Goal: Navigation & Orientation: Find specific page/section

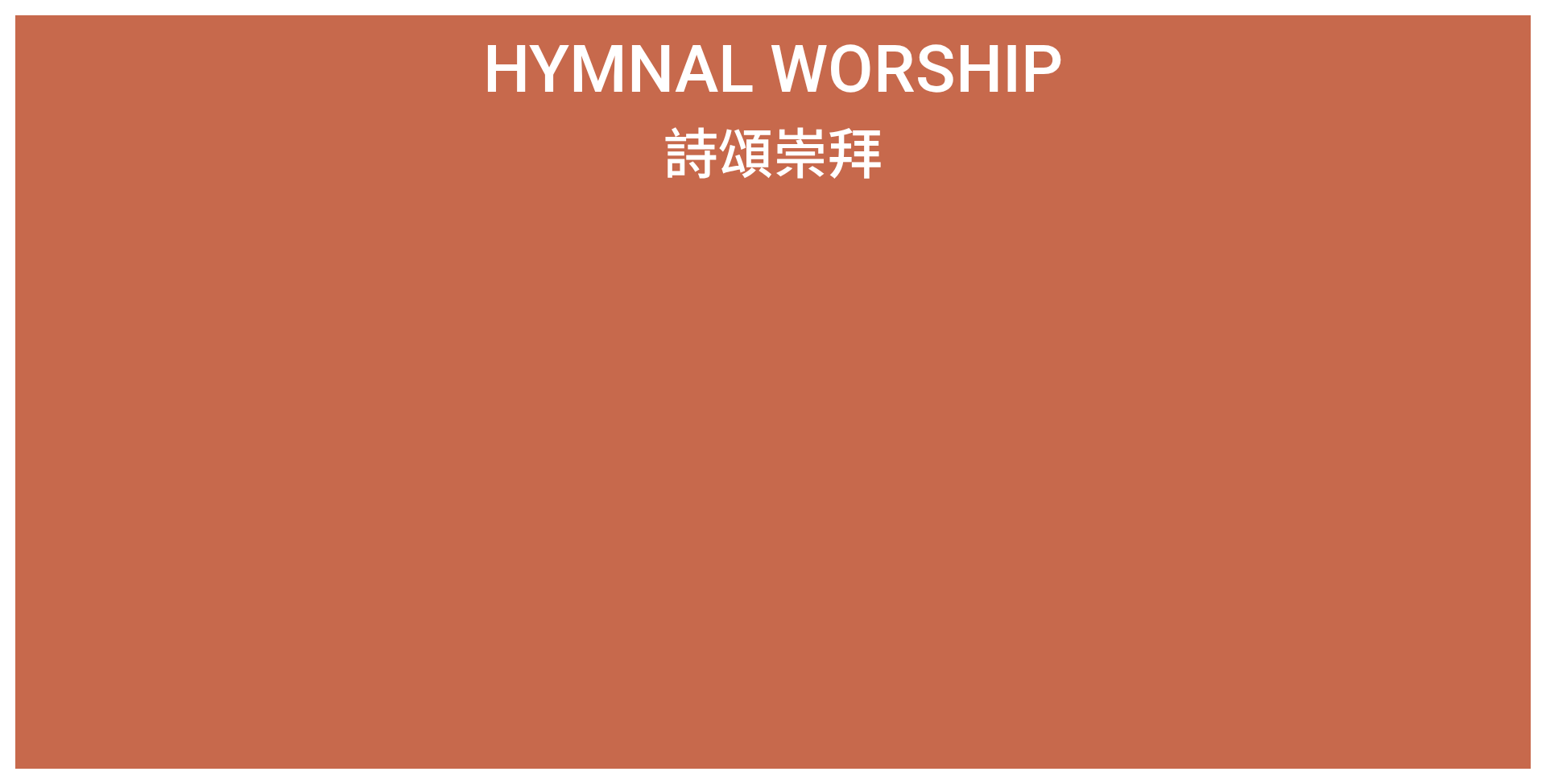
click at [1030, 703] on ol at bounding box center [773, 480] width 1484 height 516
drag, startPoint x: 1436, startPoint y: 703, endPoint x: 1432, endPoint y: 686, distance: 17.5
click at [1030, 703] on ol at bounding box center [773, 480] width 1484 height 516
click at [1030, 153] on div "詩頌崇拜" at bounding box center [773, 150] width 1484 height 80
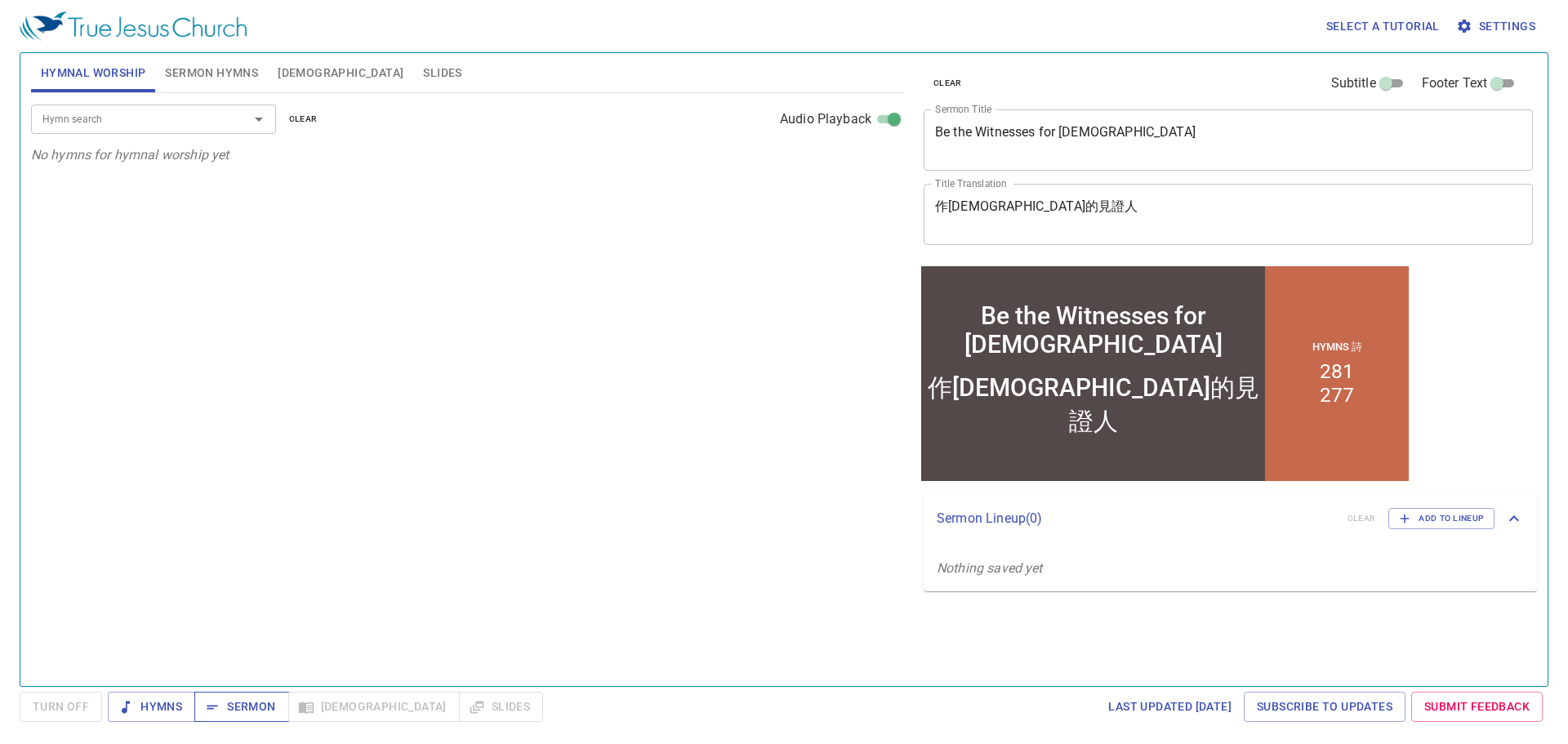
click at [195, 700] on button "Sermon" at bounding box center [242, 706] width 94 height 30
click at [222, 63] on span "Sermon Hymns" at bounding box center [211, 73] width 93 height 20
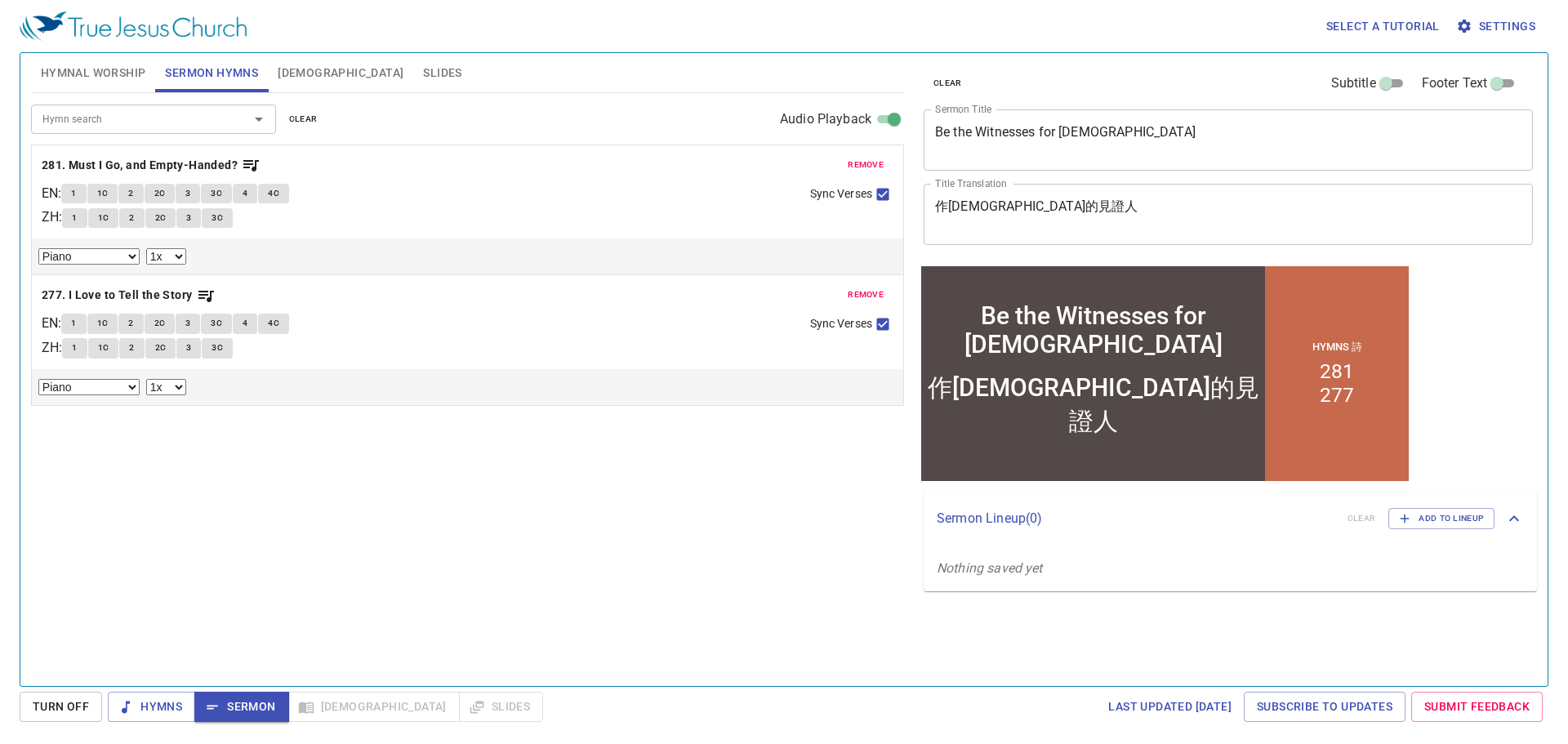
click at [114, 73] on span "Hymnal Worship" at bounding box center [93, 73] width 106 height 20
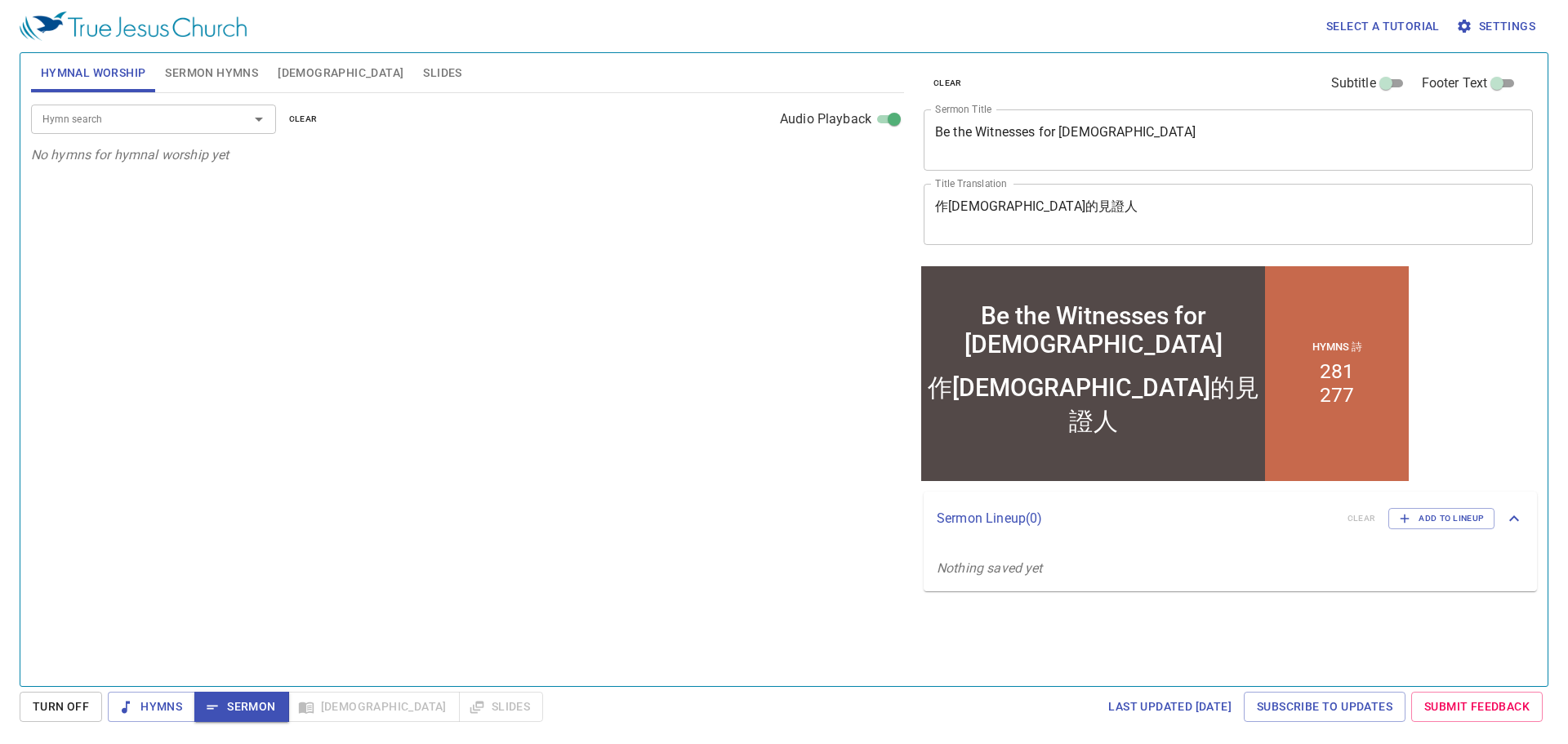
click at [413, 80] on button "Slides" at bounding box center [442, 73] width 58 height 39
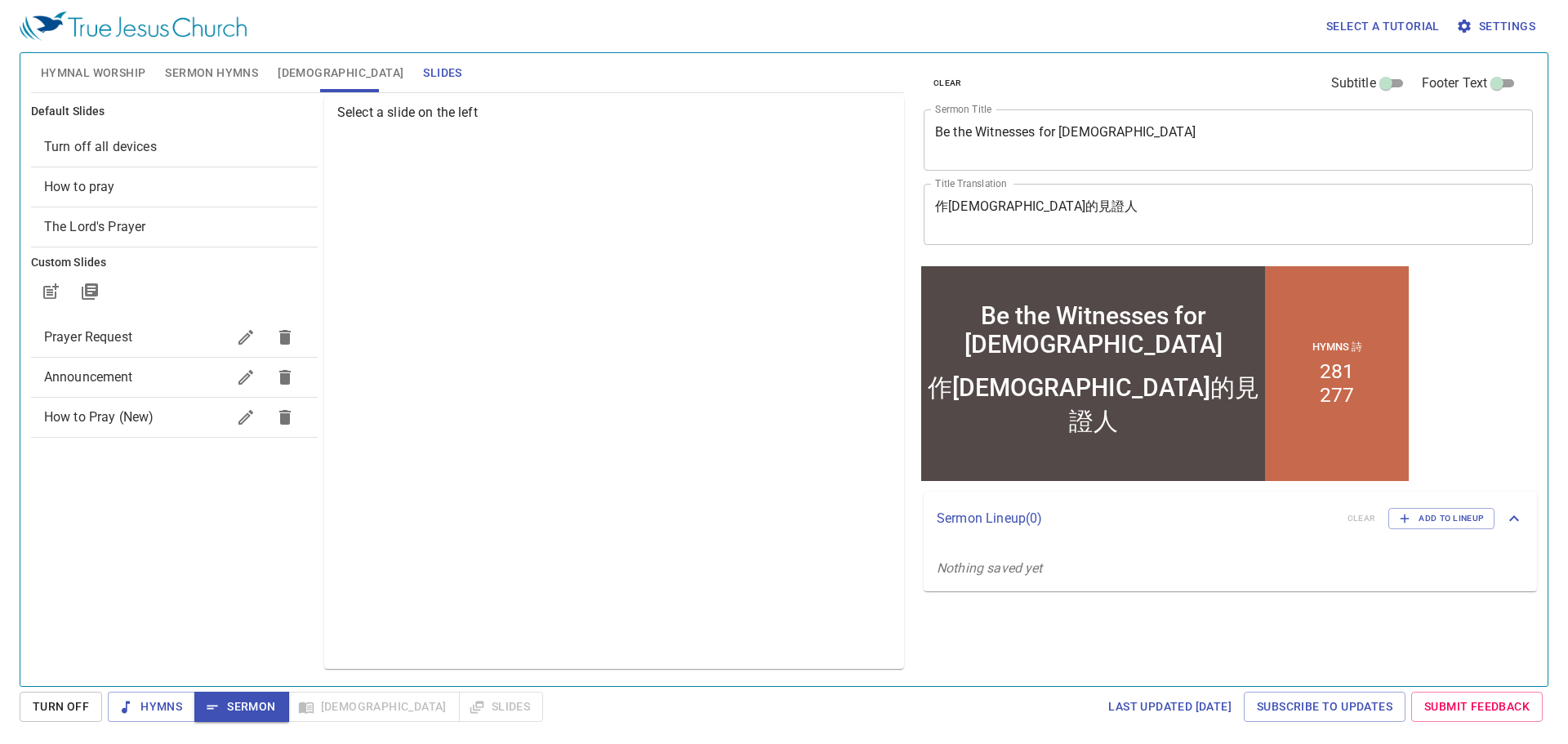
click at [190, 181] on span "How to pray" at bounding box center [175, 186] width 261 height 19
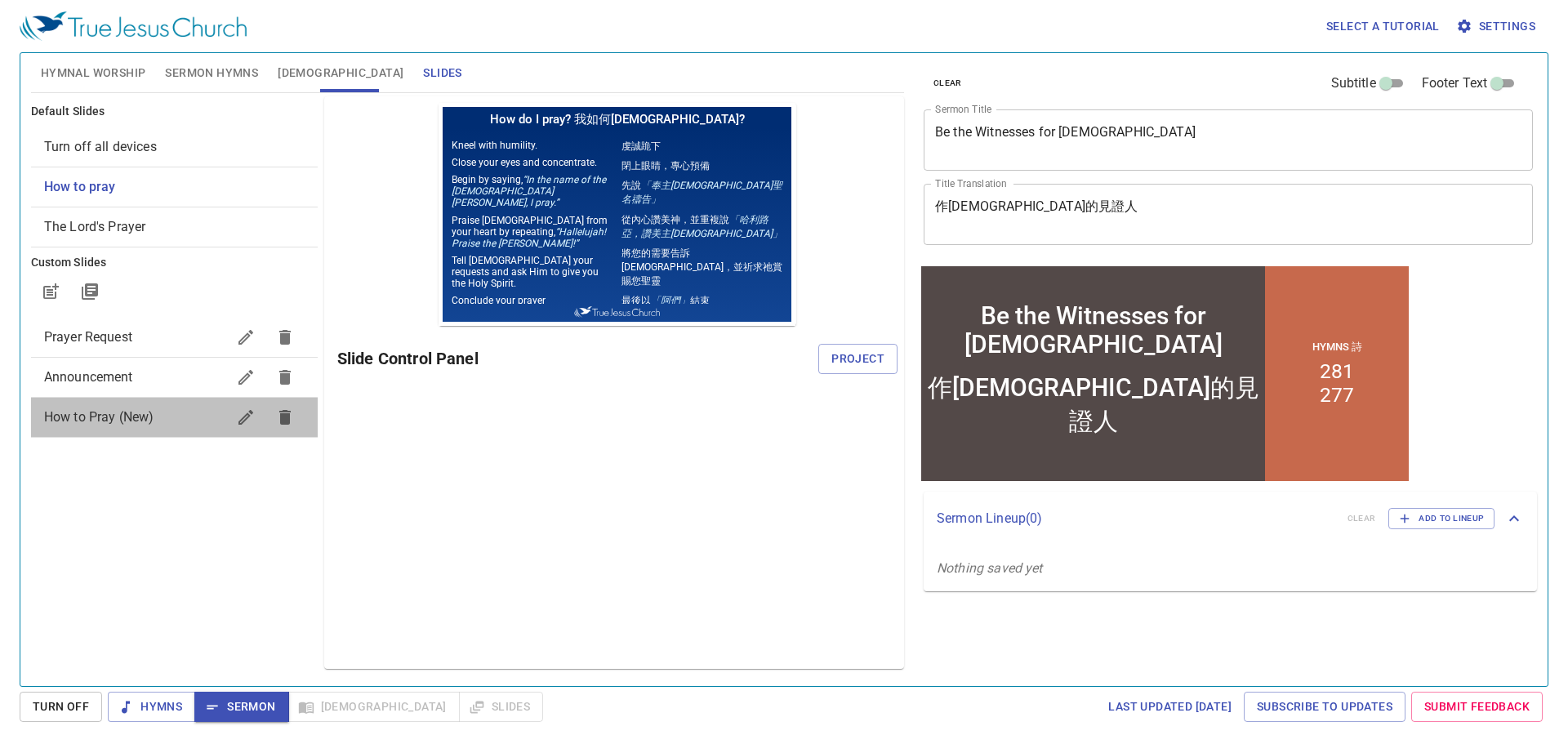
click at [157, 424] on span "How to Pray (New)" at bounding box center [135, 417] width 182 height 19
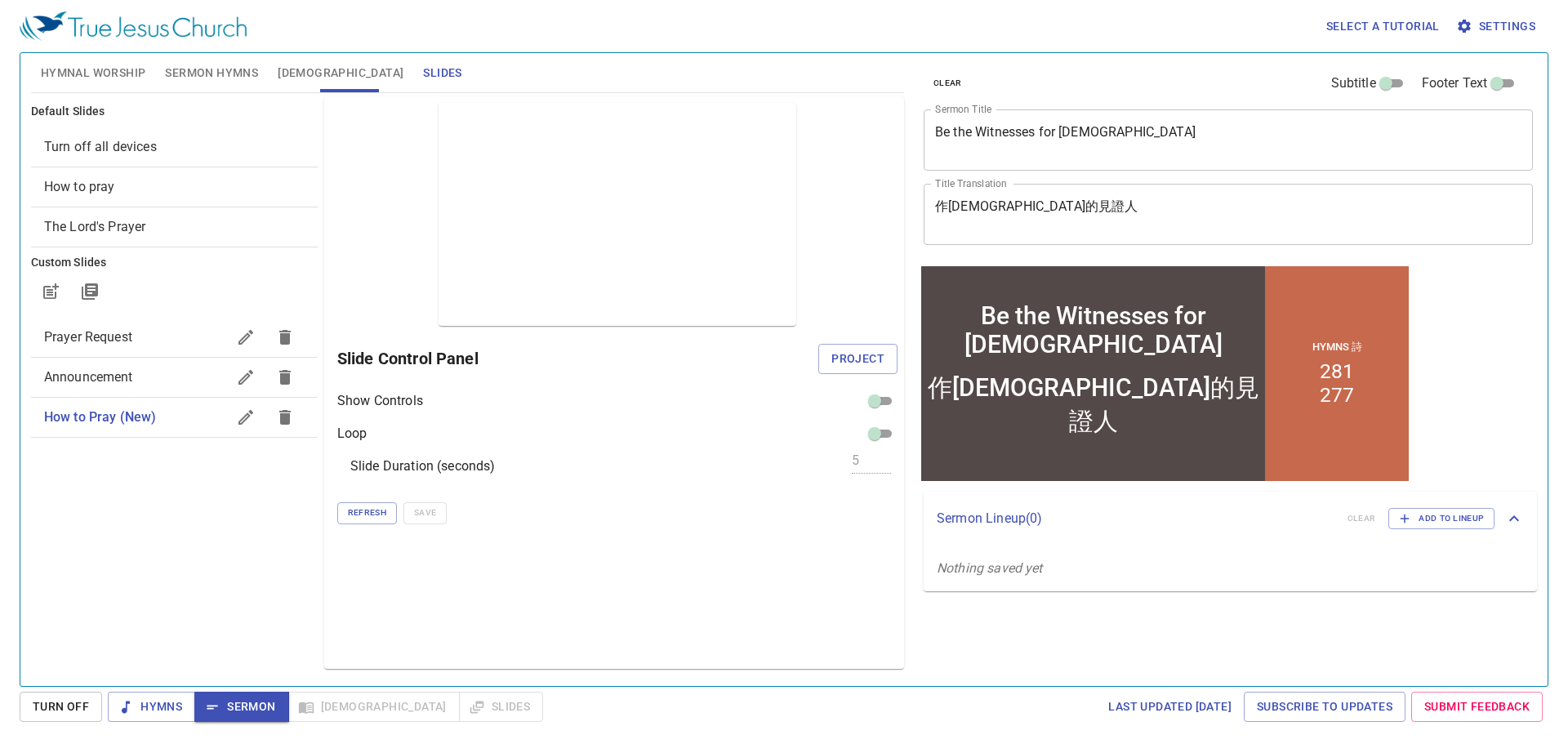
click at [190, 181] on span "How to pray" at bounding box center [175, 186] width 261 height 19
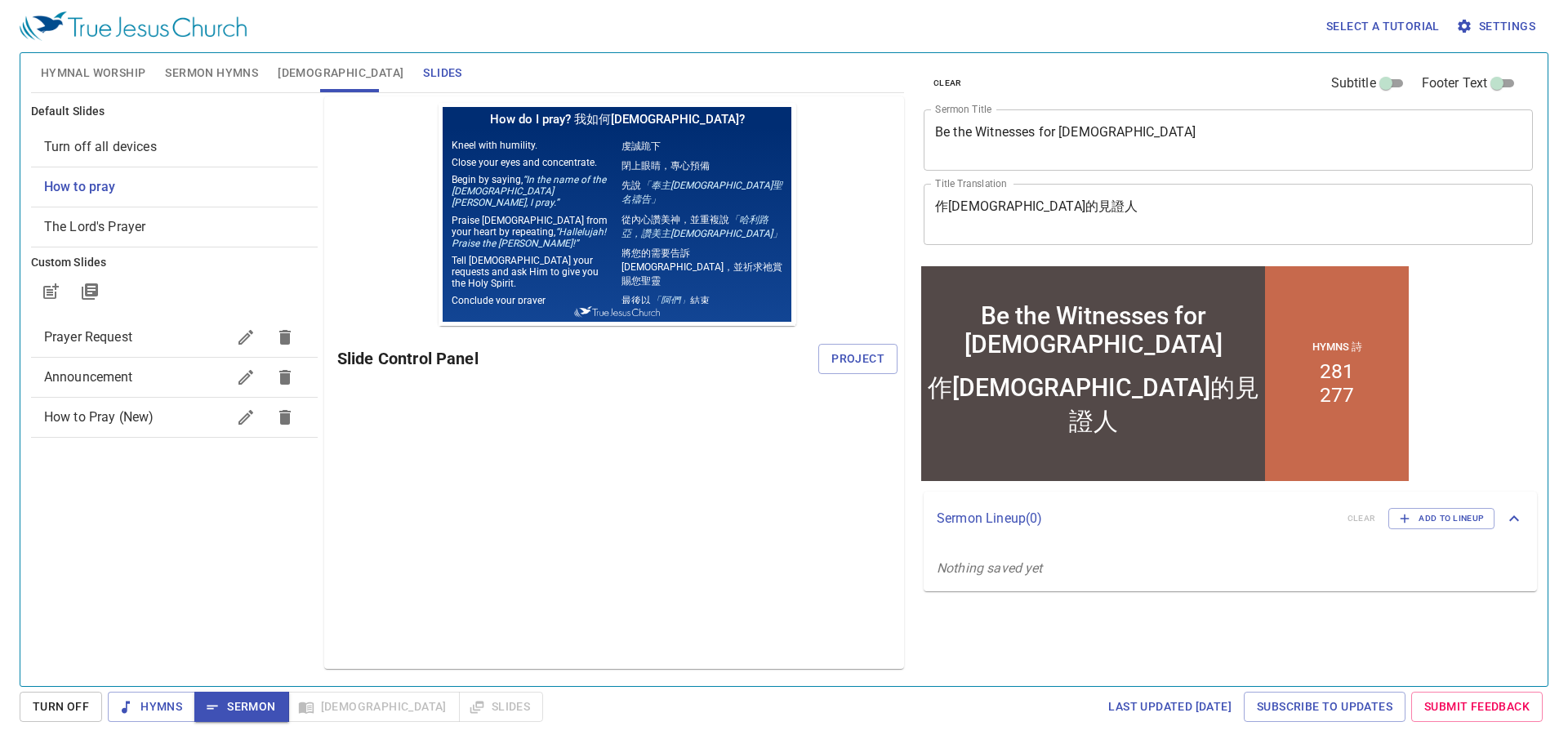
click at [135, 417] on span "How to Pray (New)" at bounding box center [99, 417] width 110 height 16
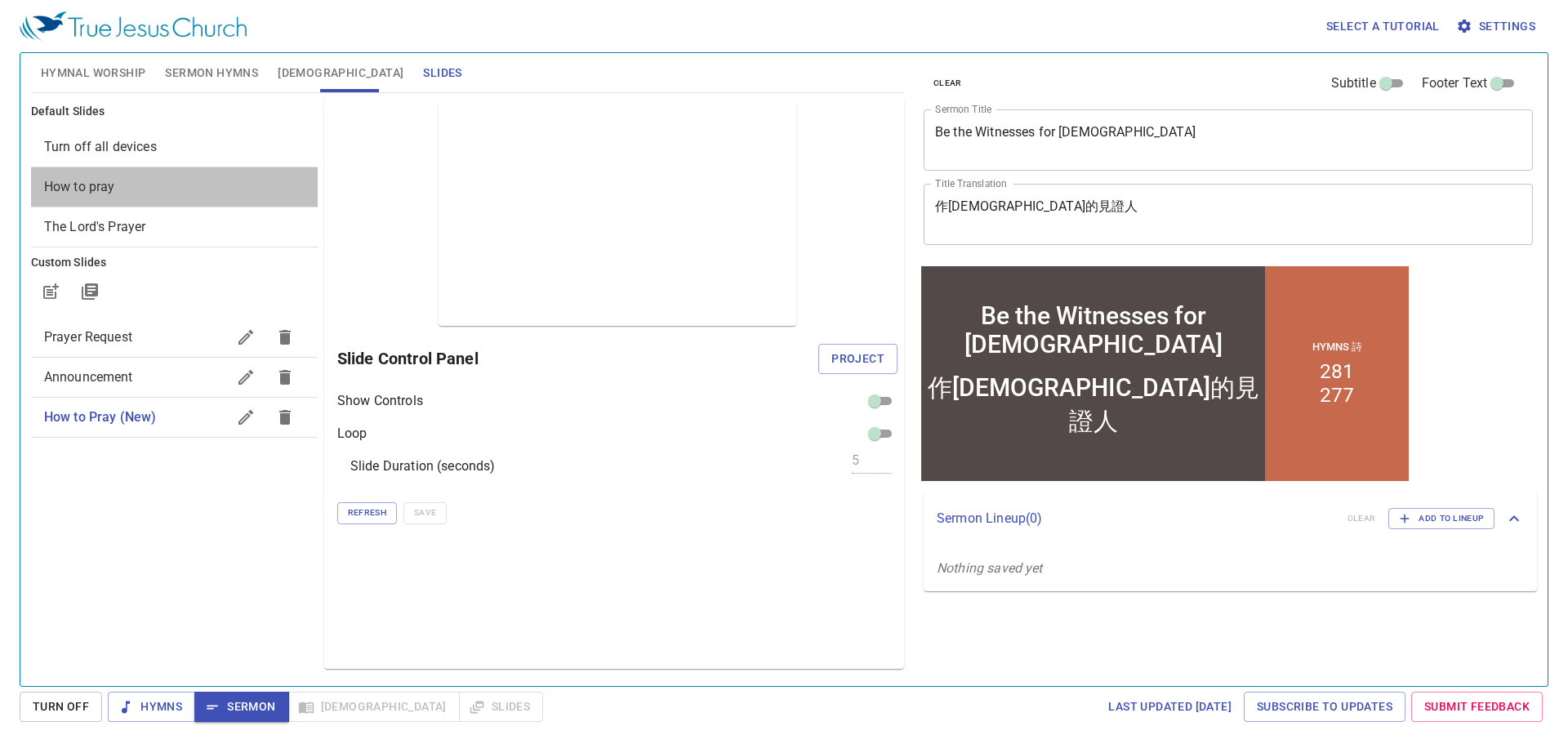
click at [123, 178] on span "How to pray" at bounding box center [175, 186] width 261 height 19
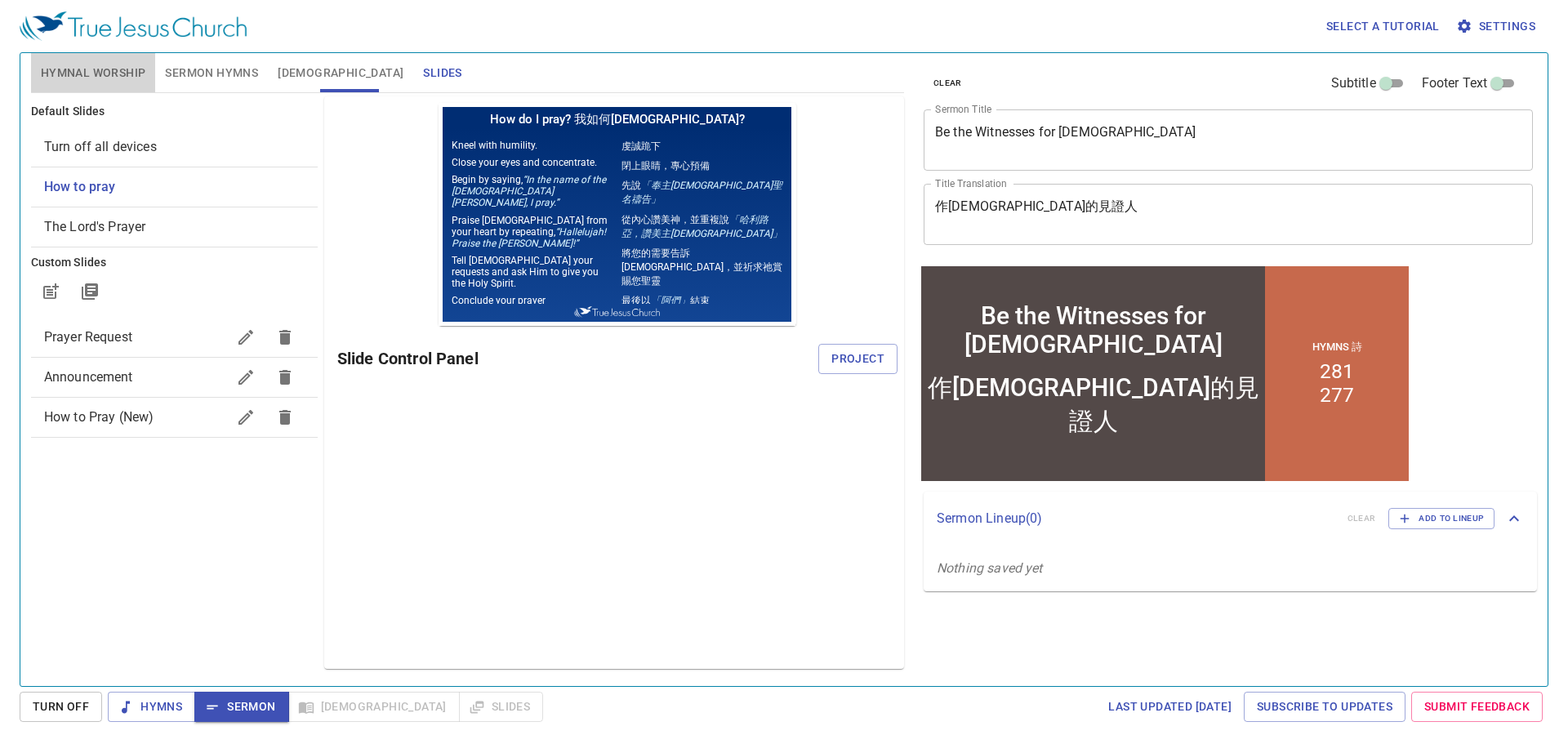
click at [104, 71] on span "Hymnal Worship" at bounding box center [93, 73] width 106 height 20
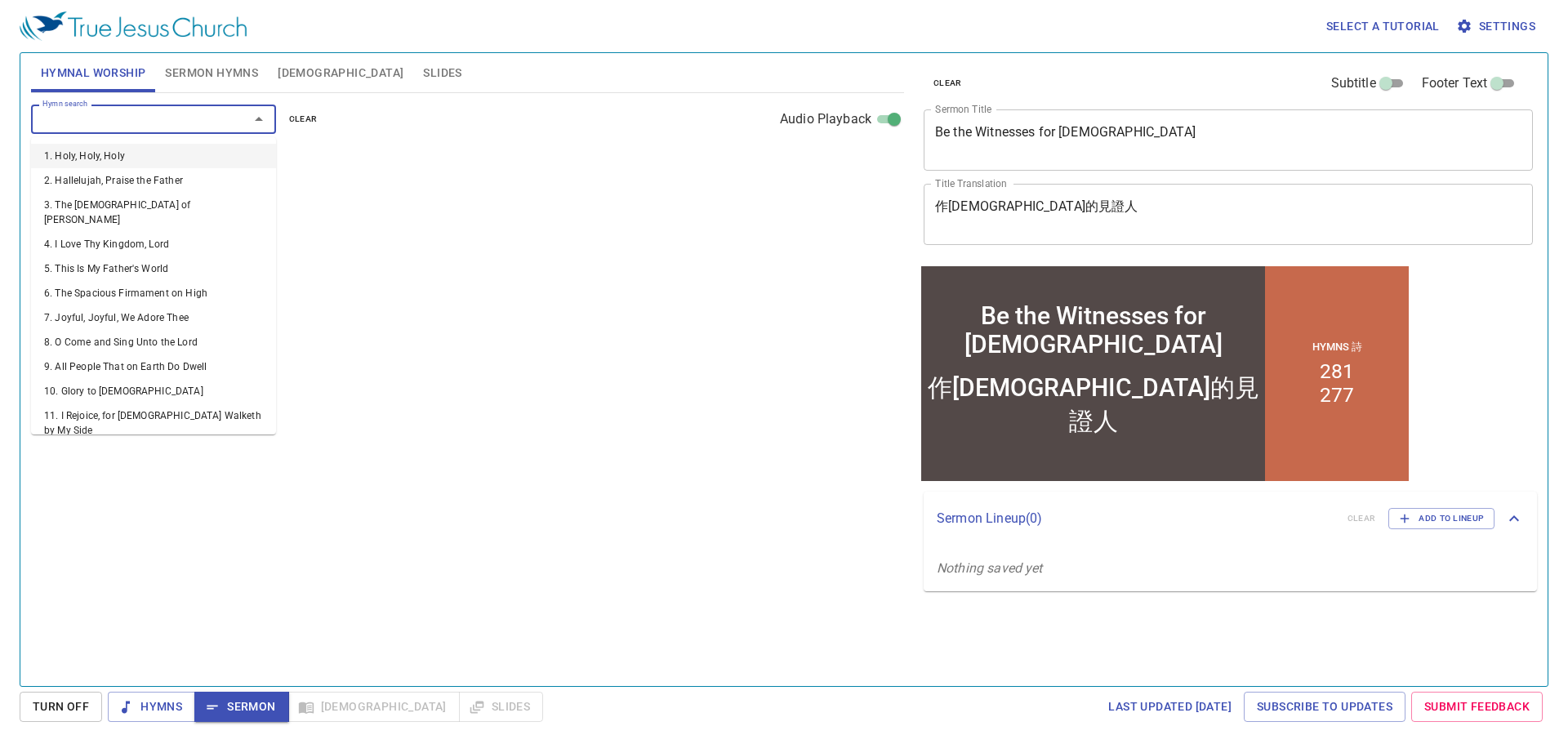
click at [157, 117] on input "Hymn search" at bounding box center [130, 118] width 187 height 18
type input "101"
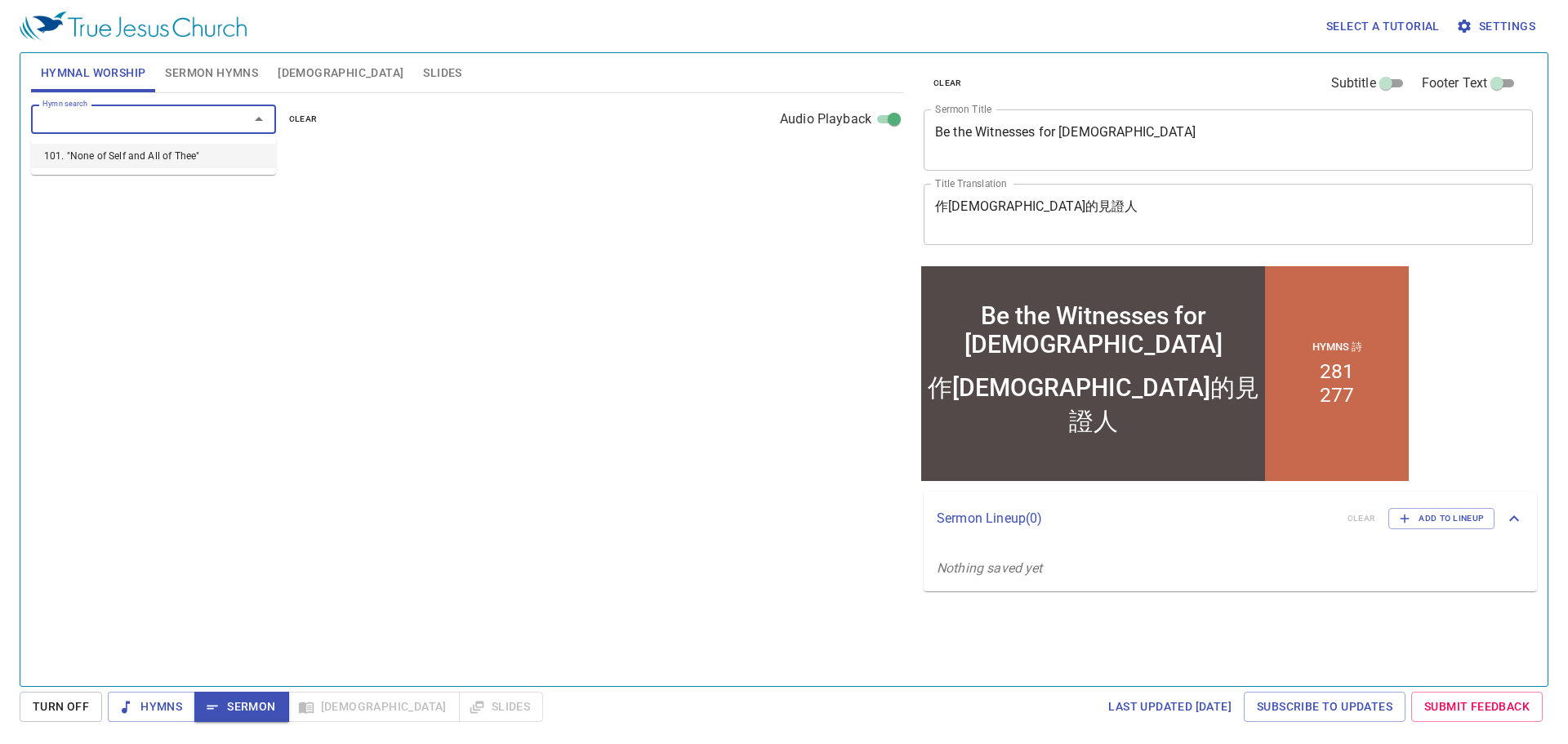
select select "1"
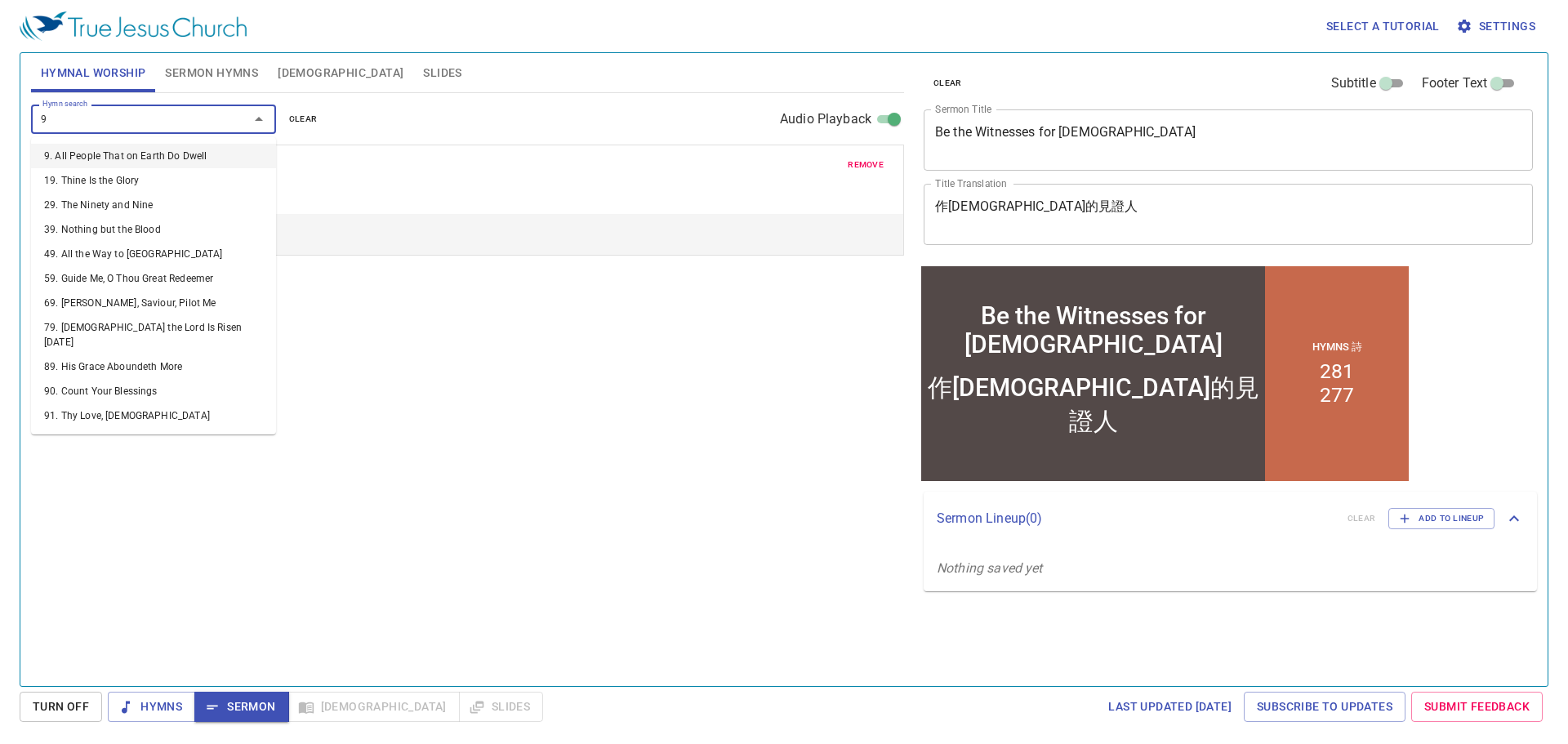
type input "91"
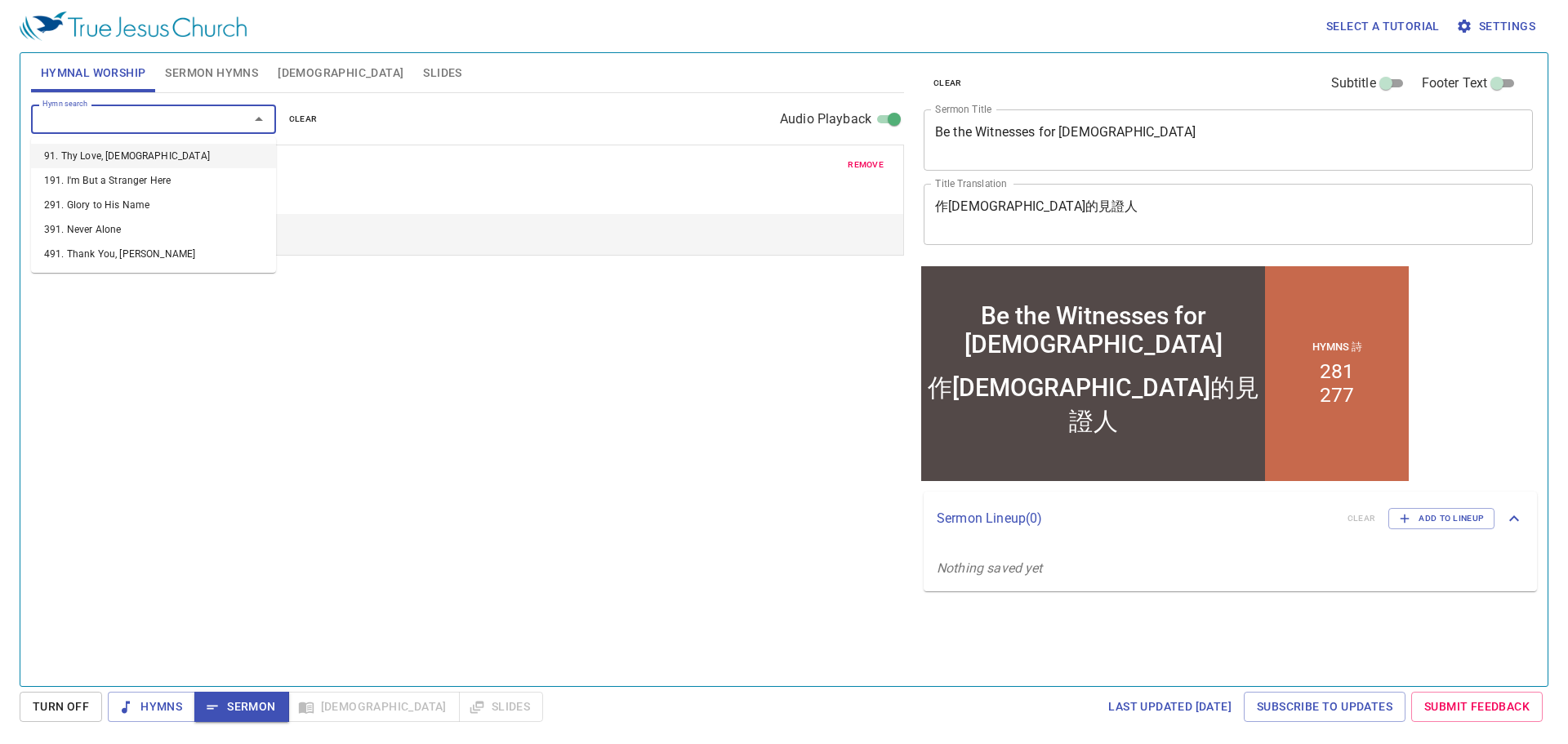
select select "1"
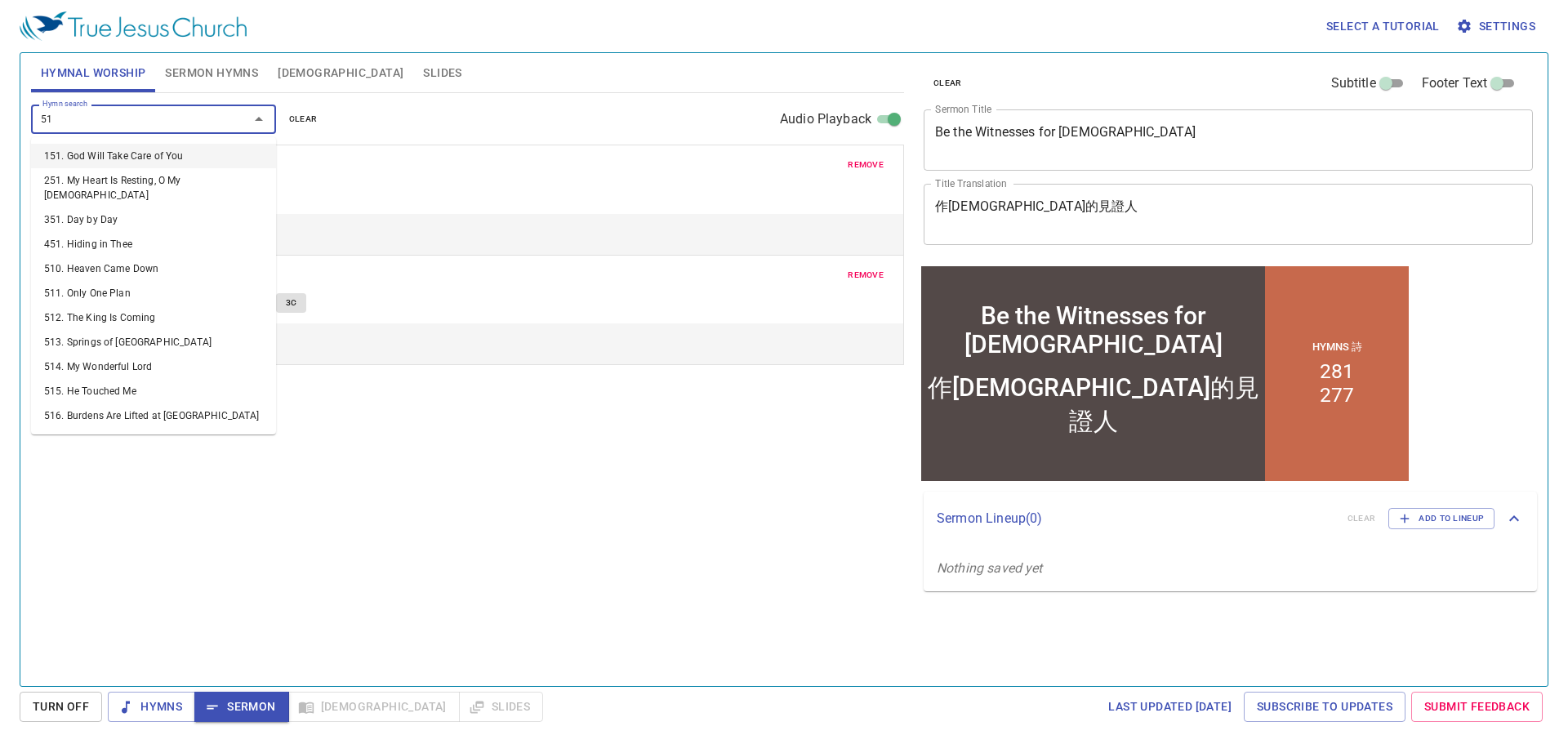
type input "518"
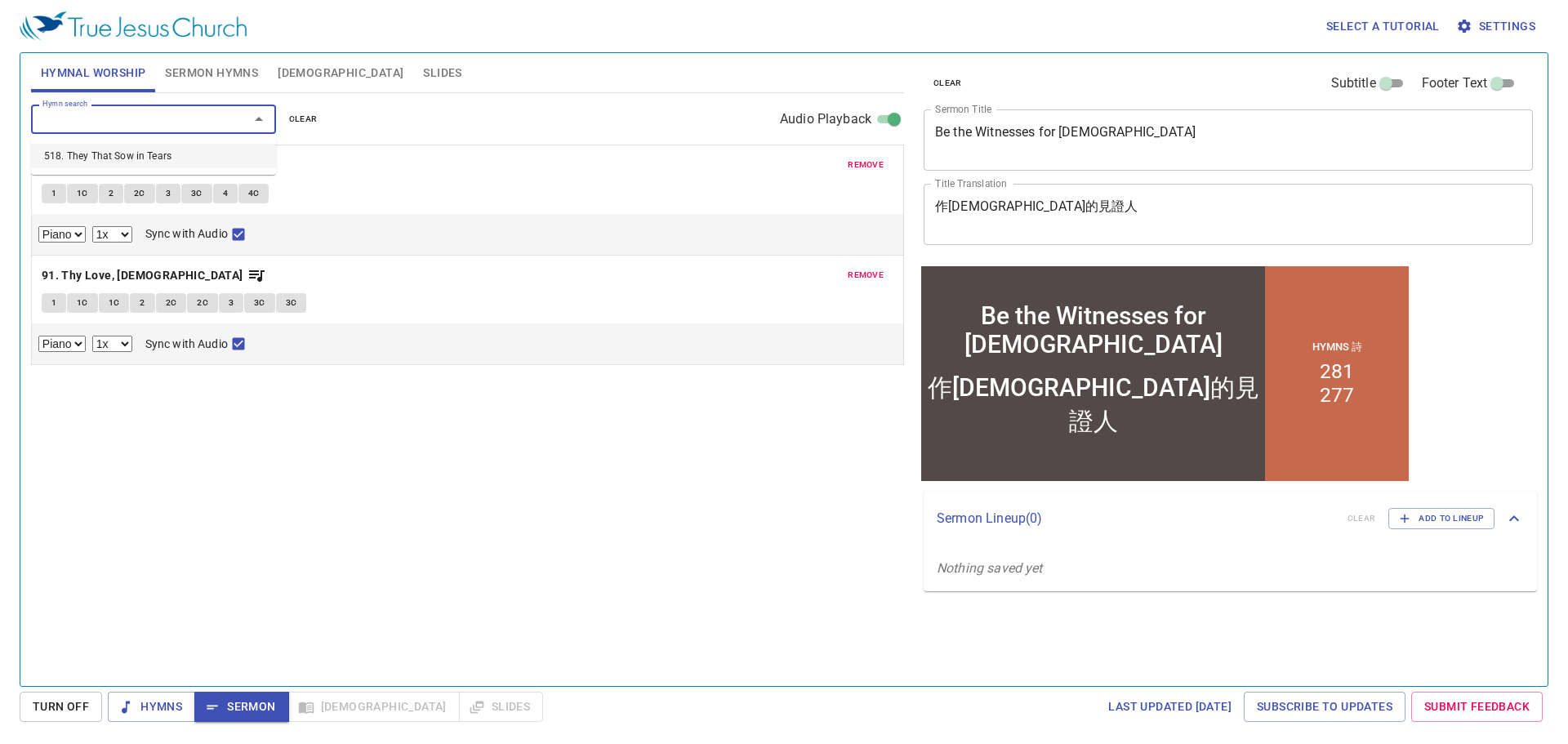
select select "1"
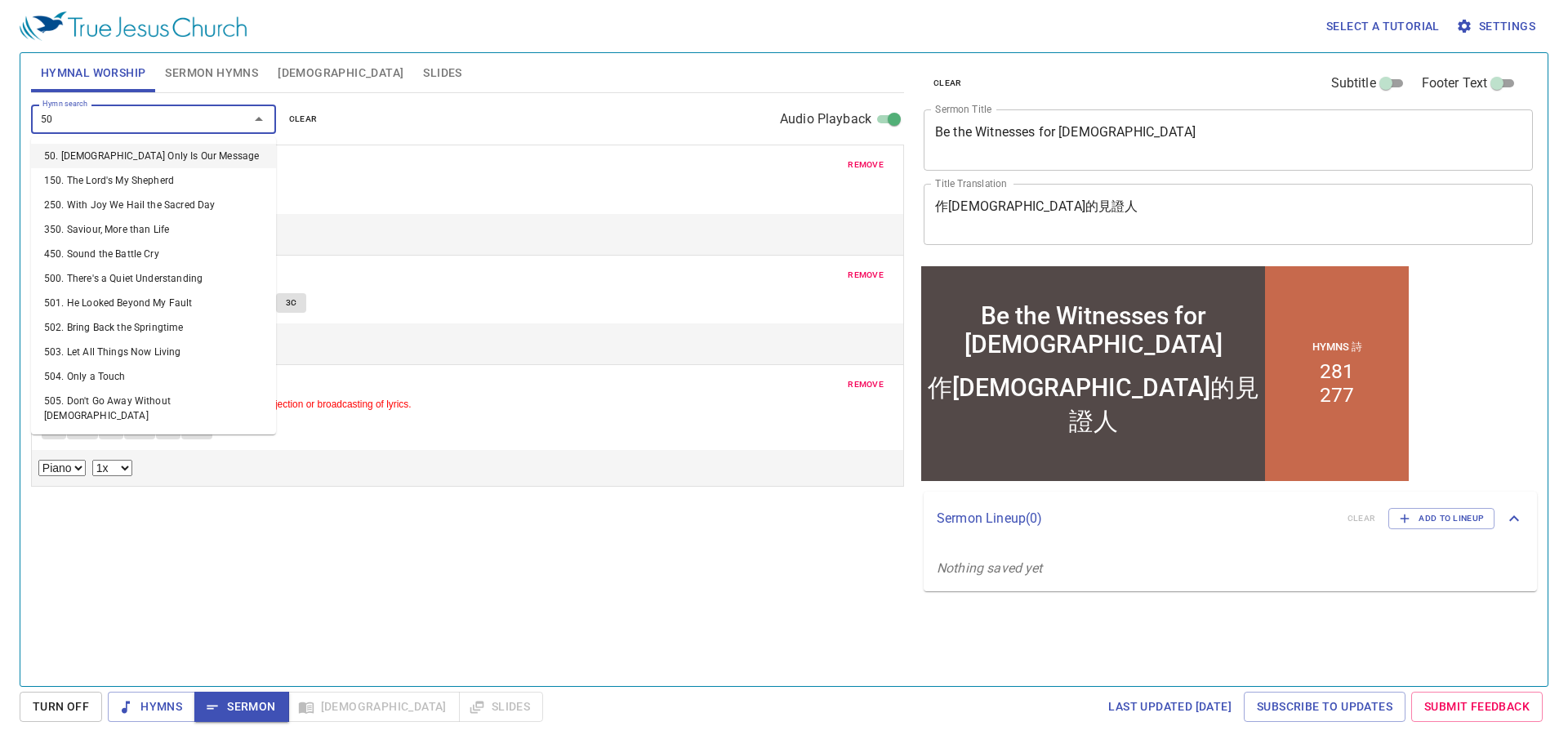
type input "506"
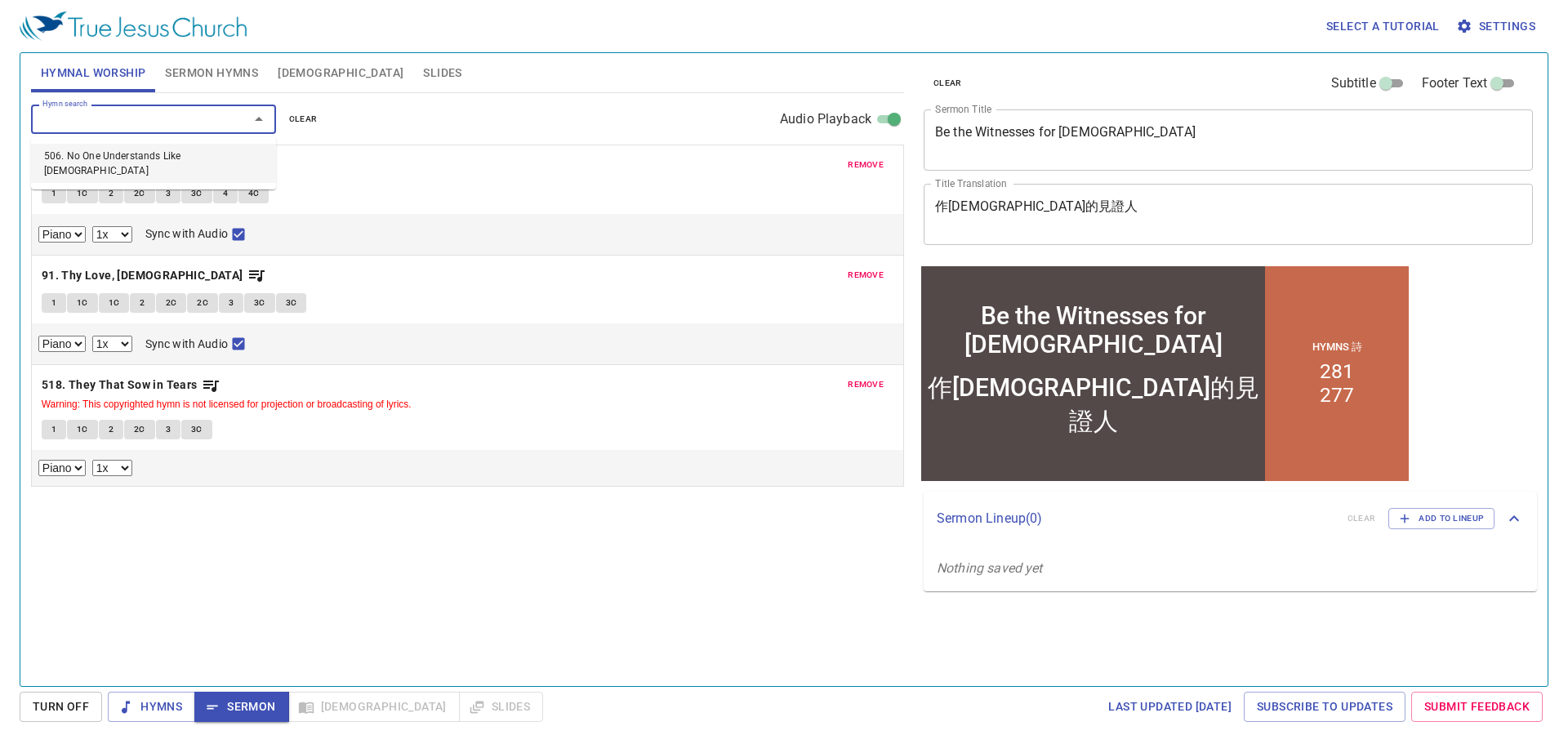
select select "1"
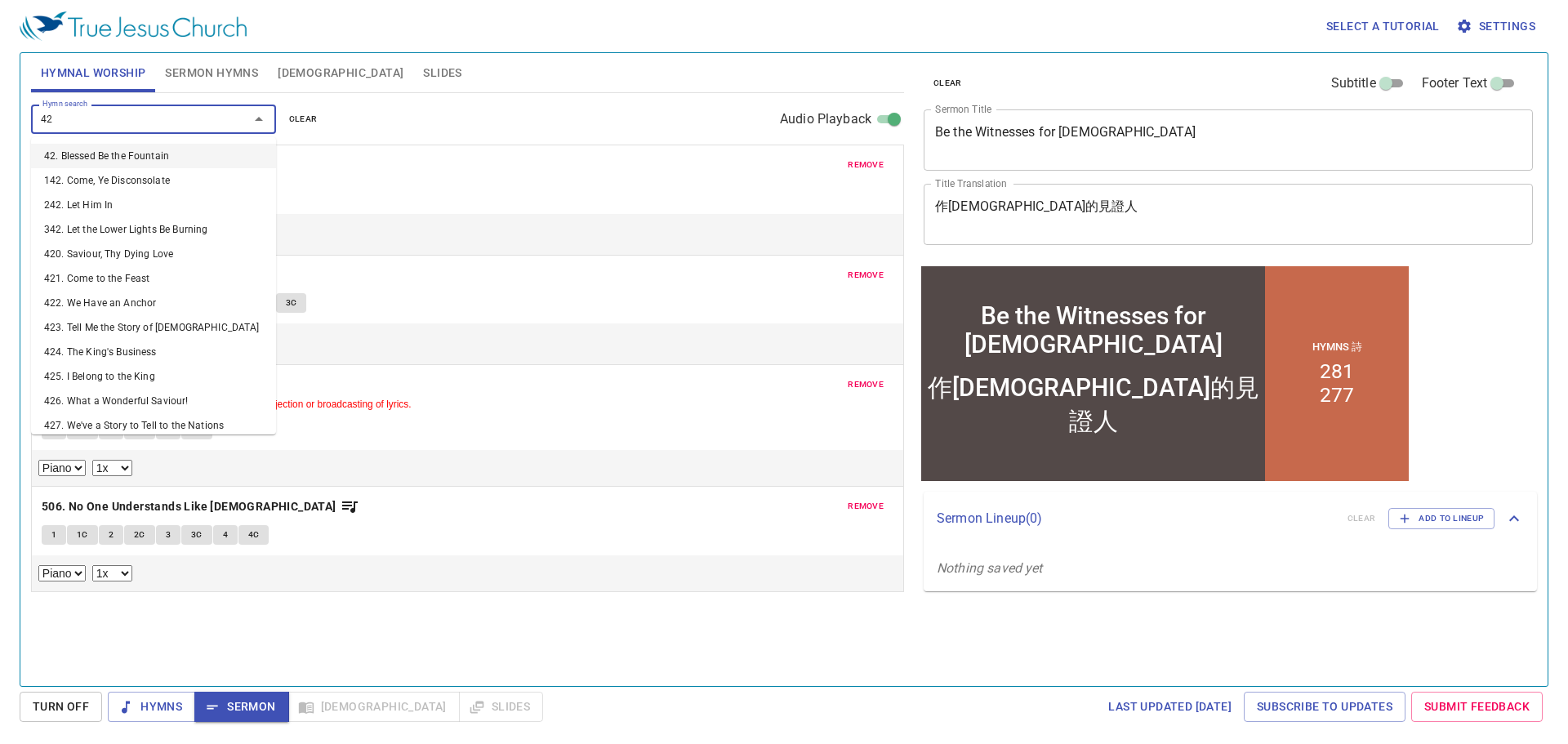
type input "425"
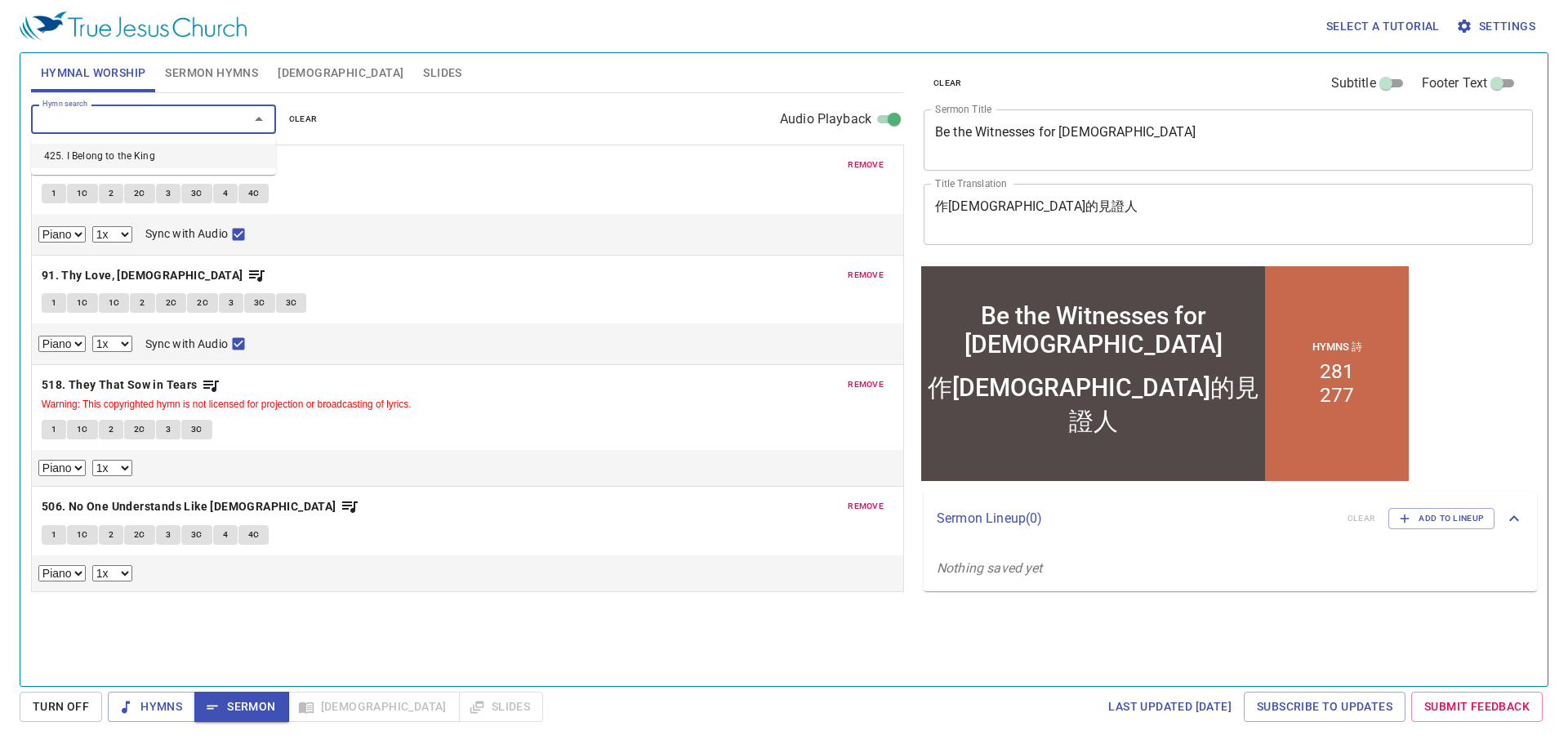
select select "1"
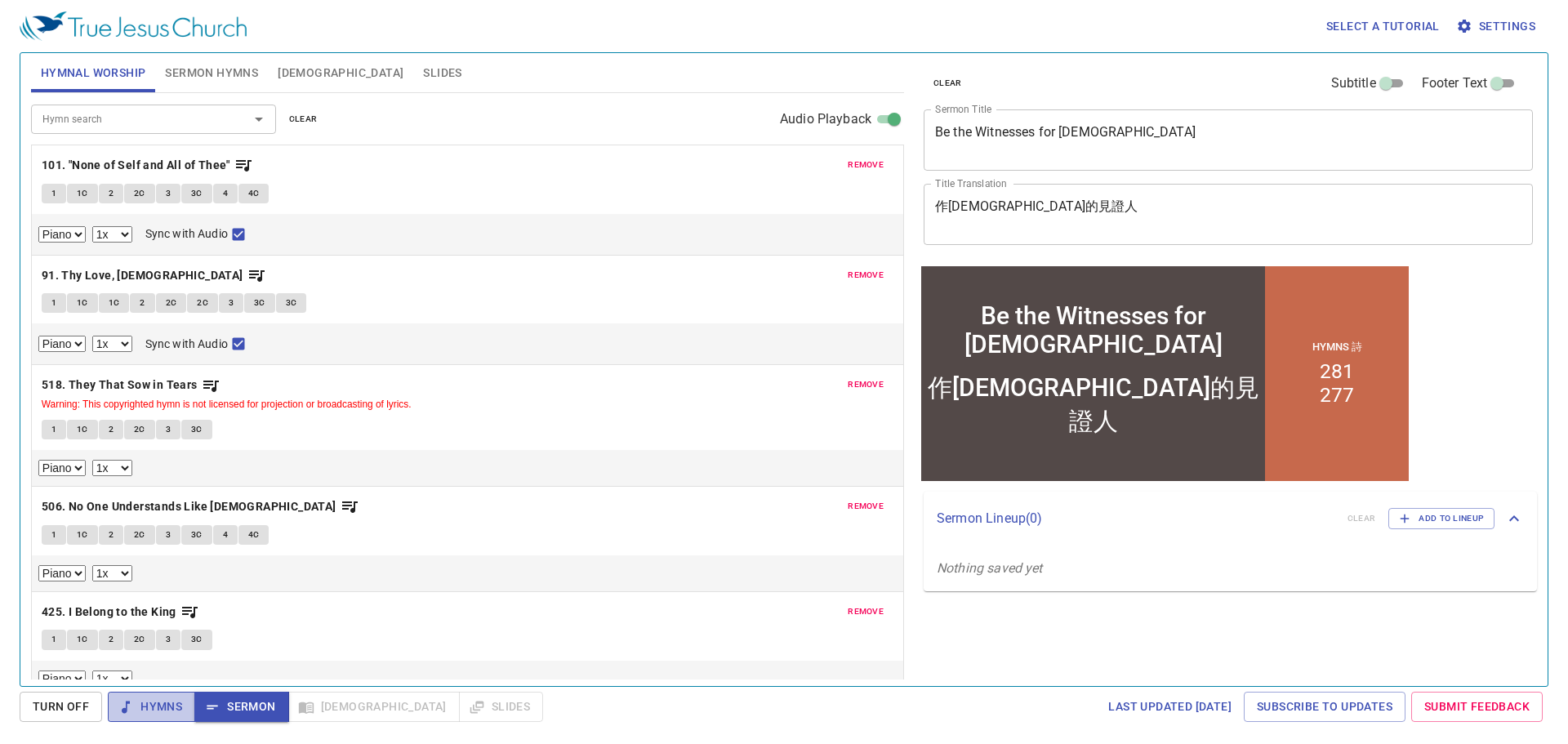
click at [162, 705] on span "Hymns" at bounding box center [152, 707] width 62 height 20
click at [63, 194] on button "1" at bounding box center [53, 193] width 25 height 19
checkbox input "false"
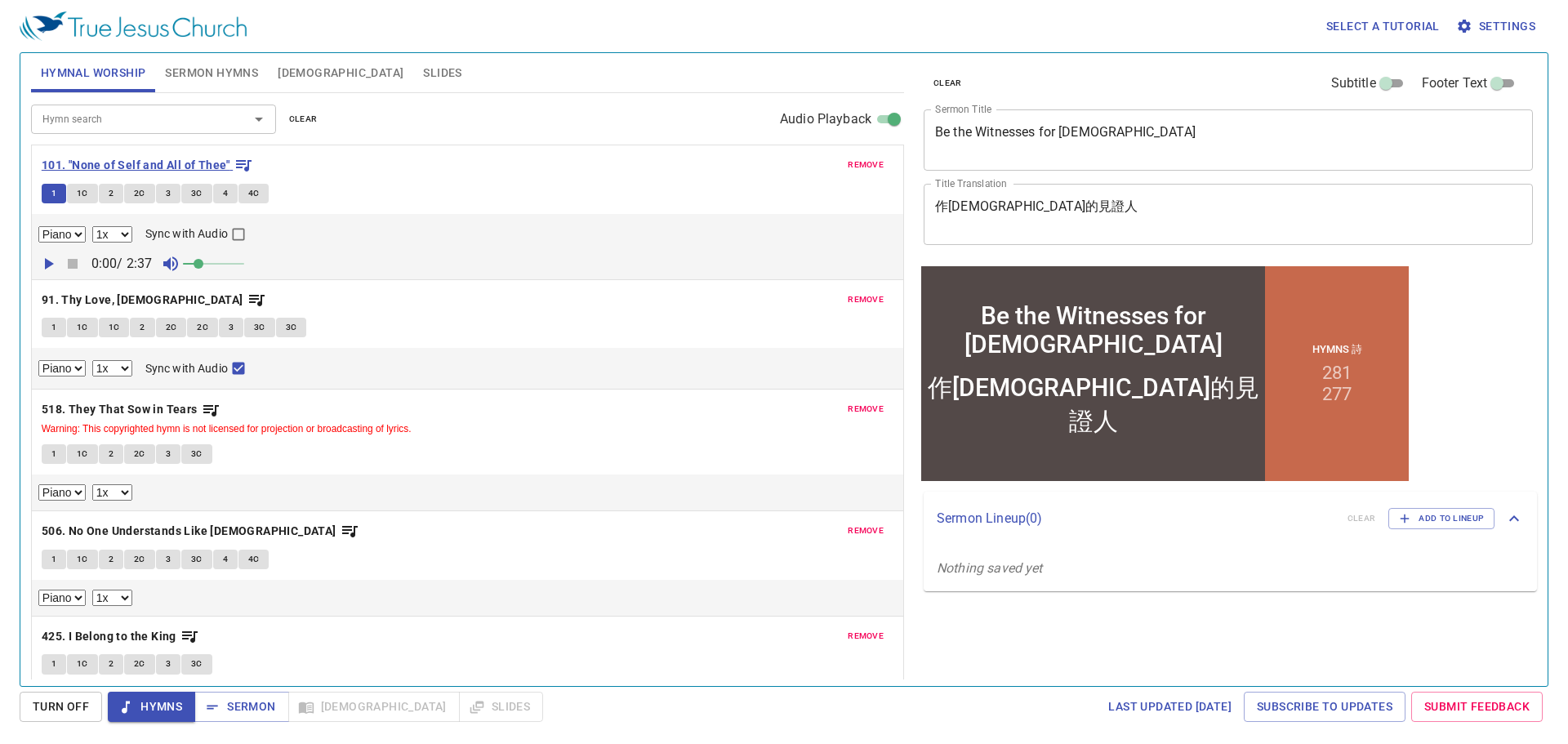
click at [91, 166] on b "101. "None of Self and All of Thee"" at bounding box center [135, 165] width 188 height 20
click at [52, 197] on span "1" at bounding box center [53, 194] width 5 height 15
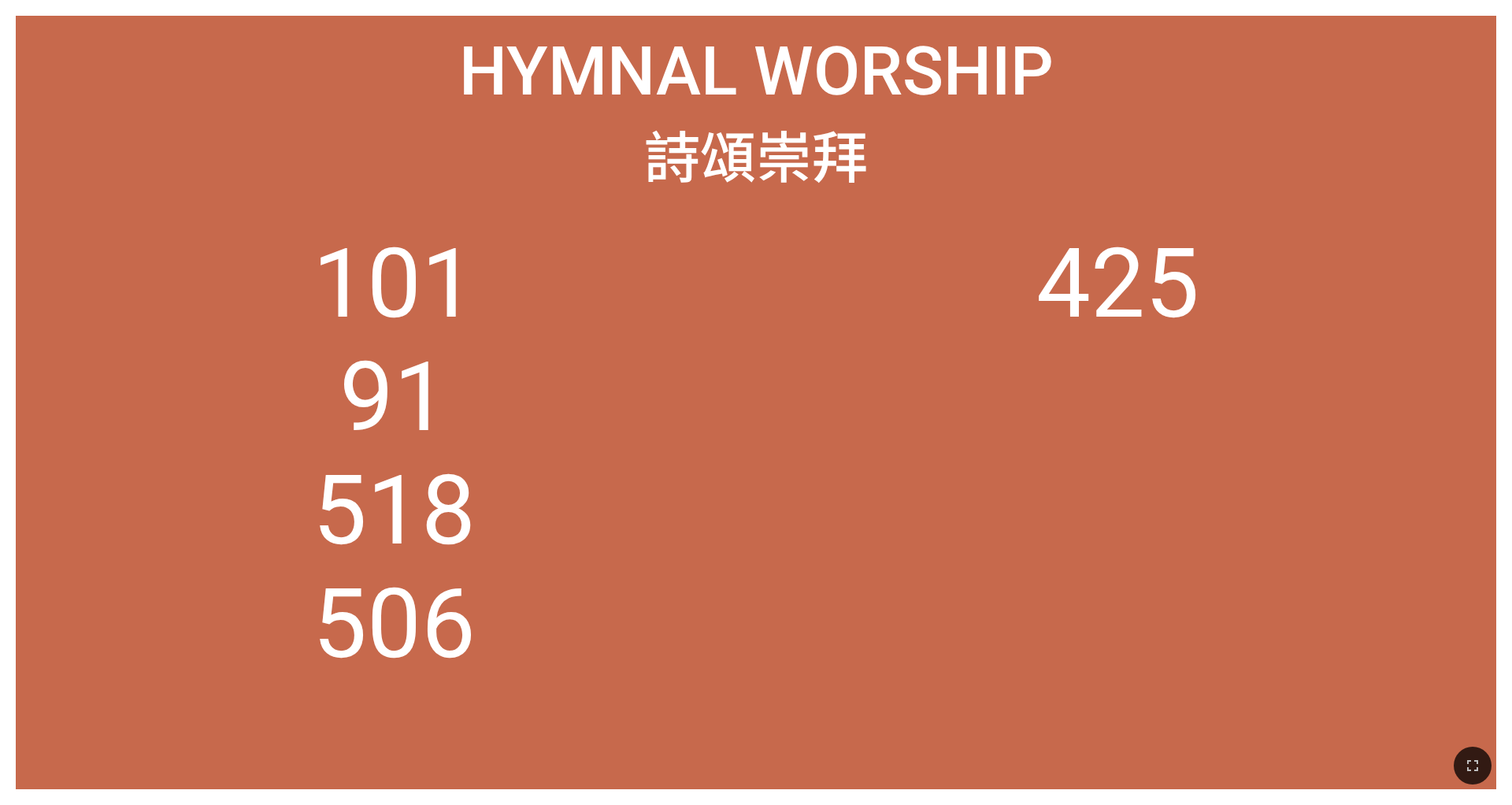
click at [1007, 754] on div at bounding box center [756, 766] width 1512 height 78
click at [1007, 754] on button "button" at bounding box center [1473, 765] width 38 height 38
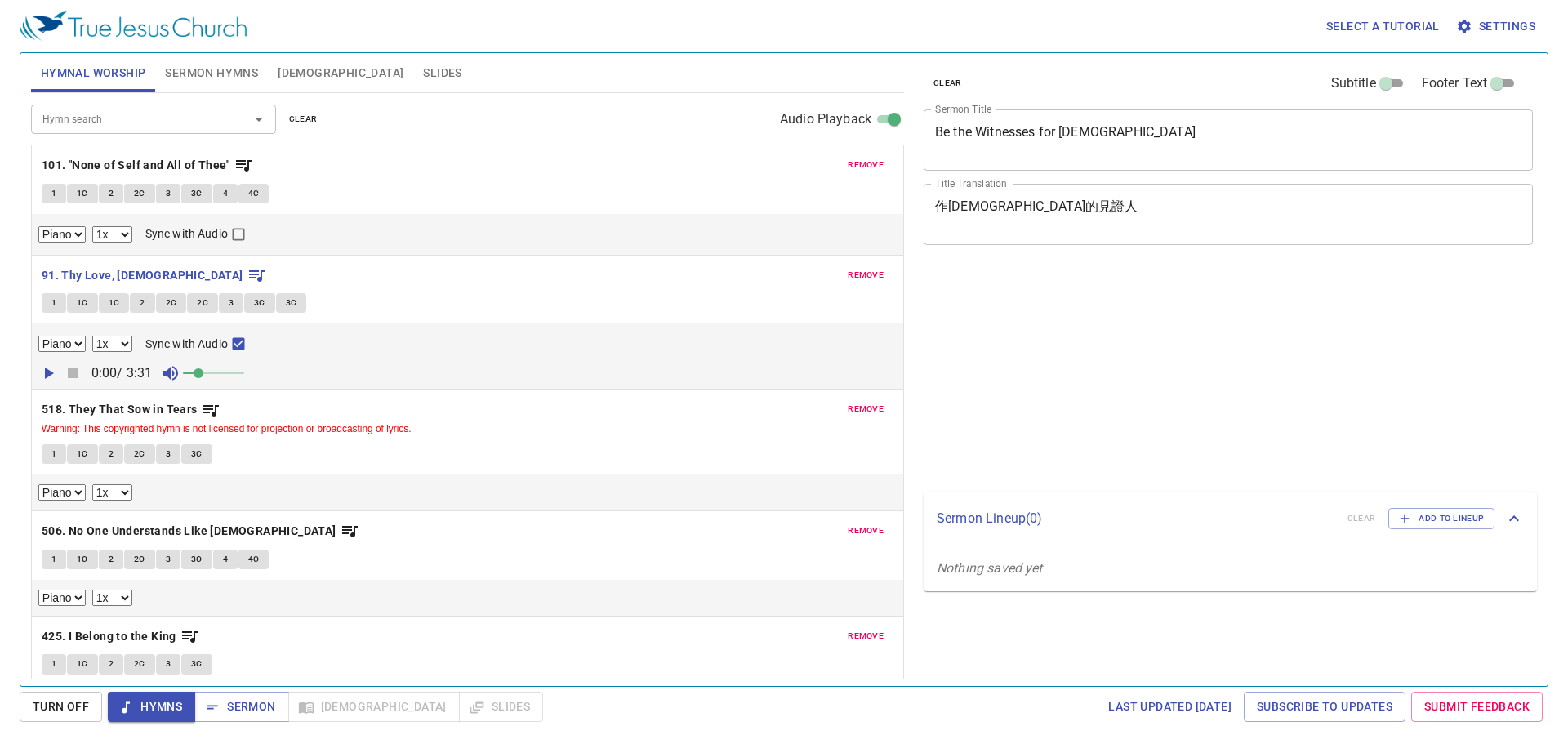
select select "1"
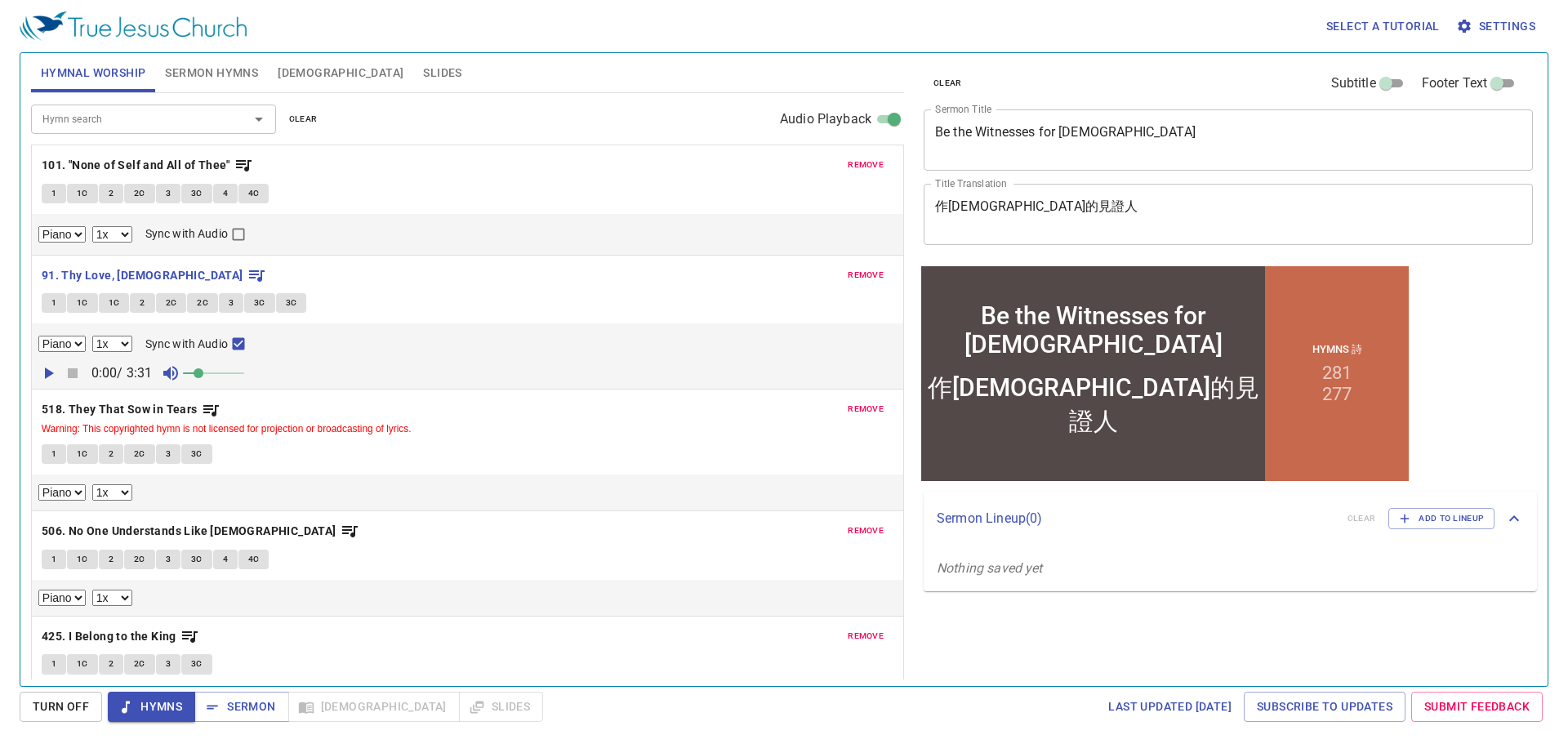
scroll to position [33, 0]
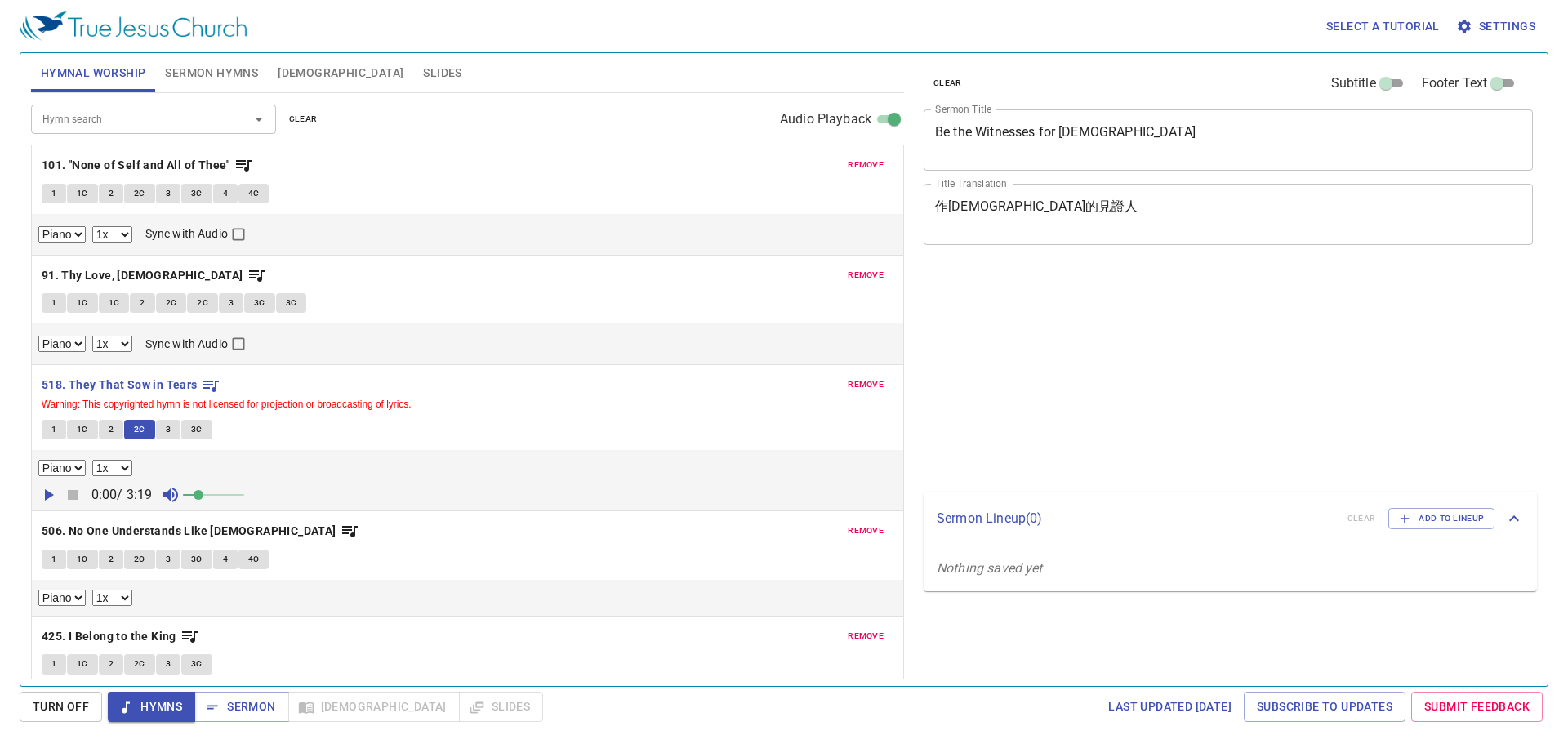
select select "1"
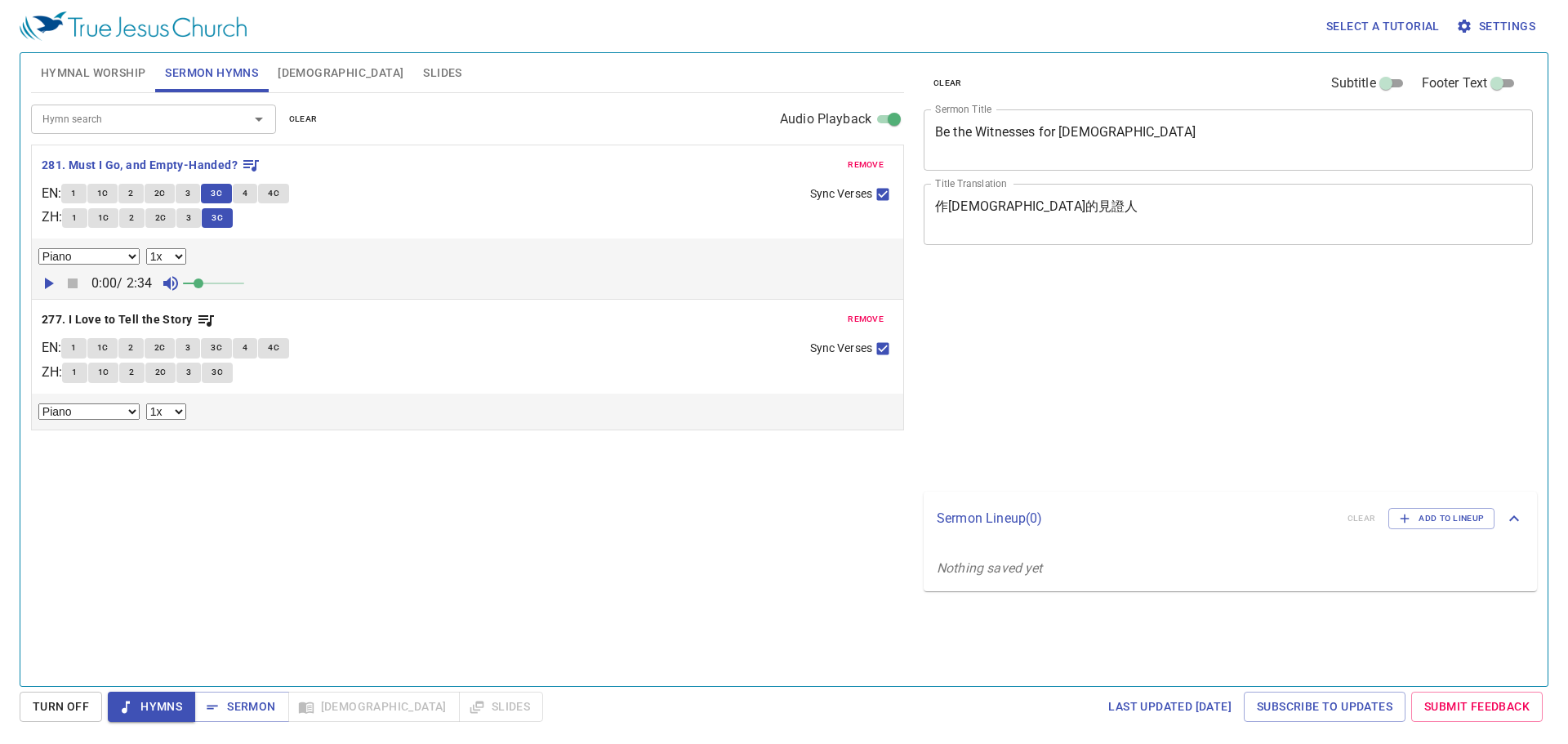
select select "1"
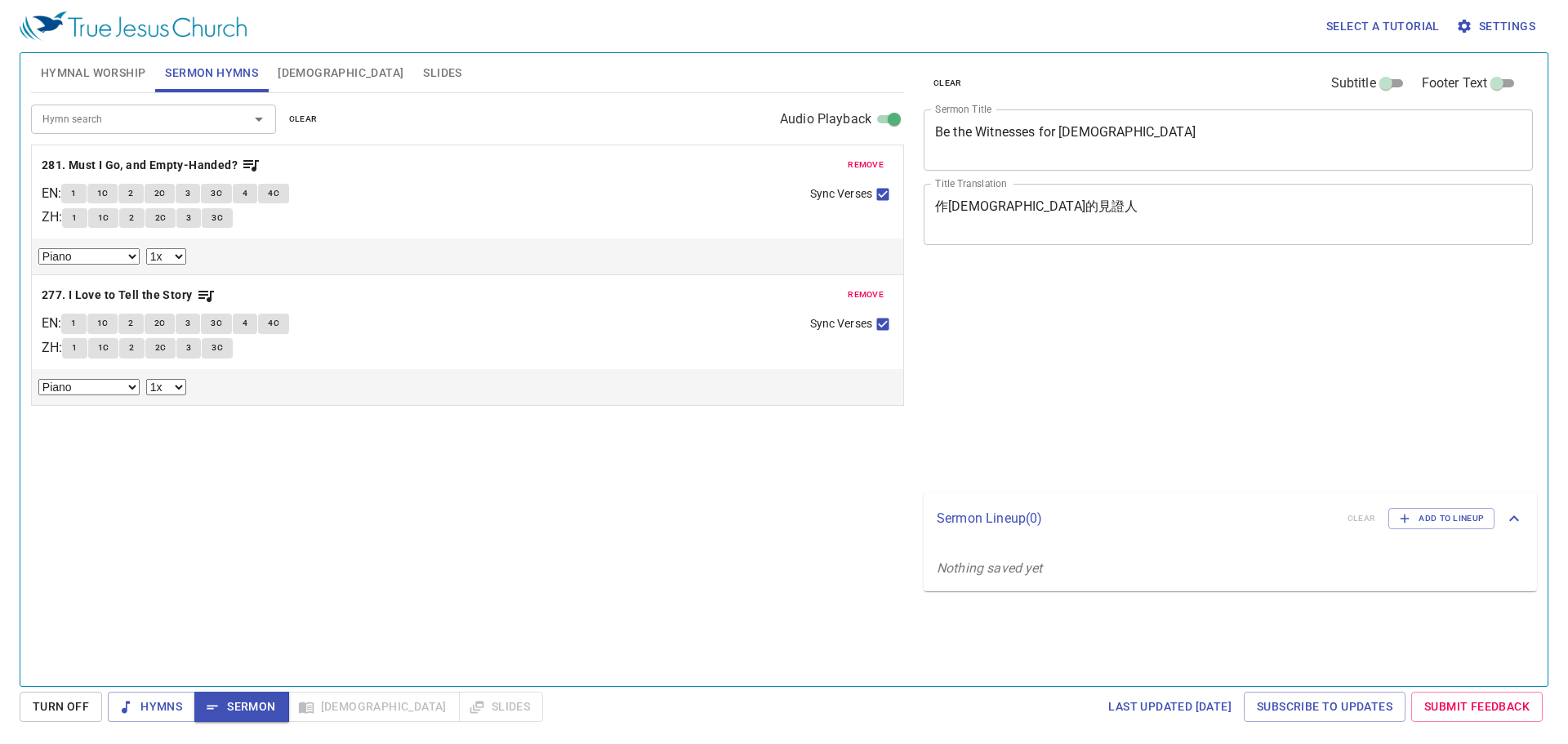
select select "1"
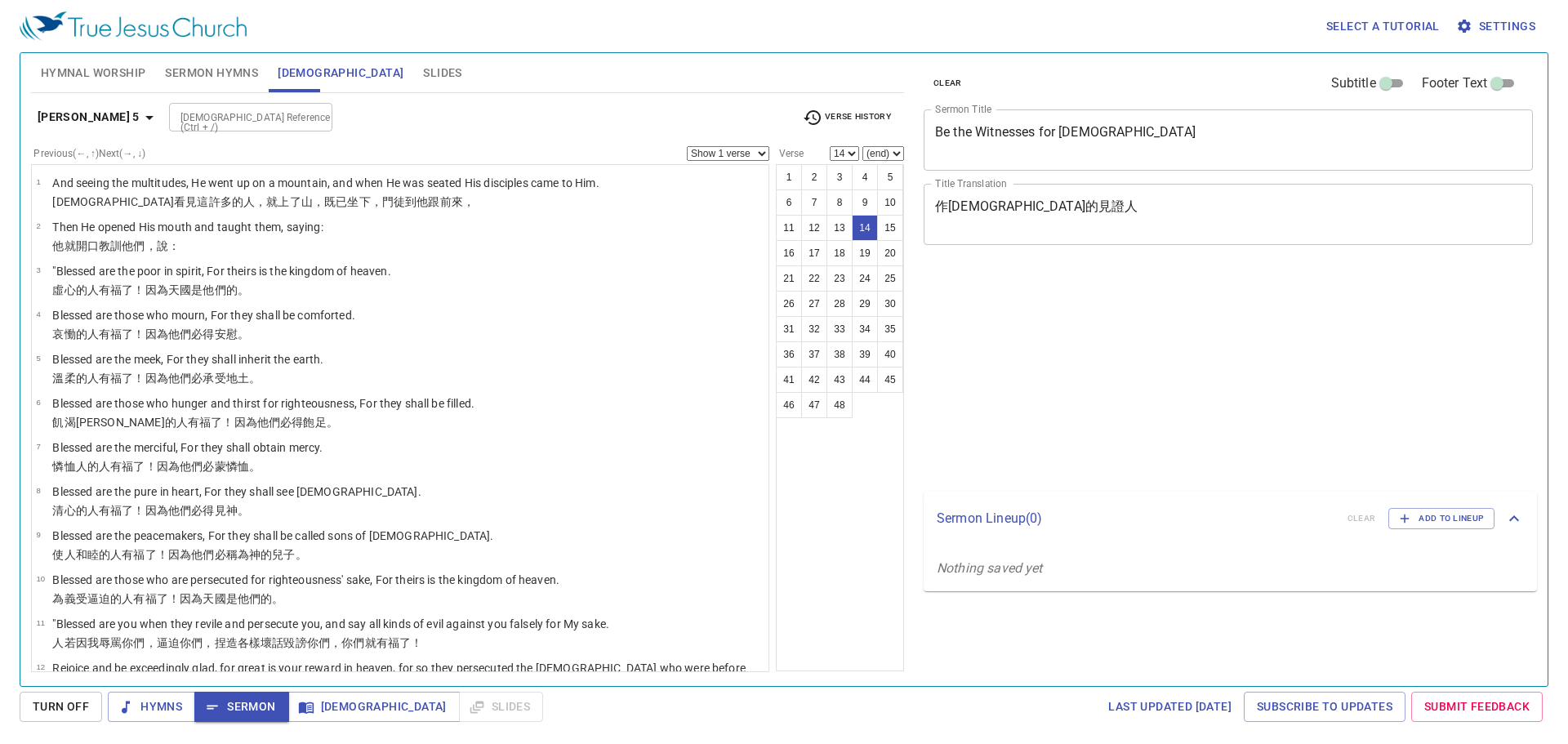
select select "14"
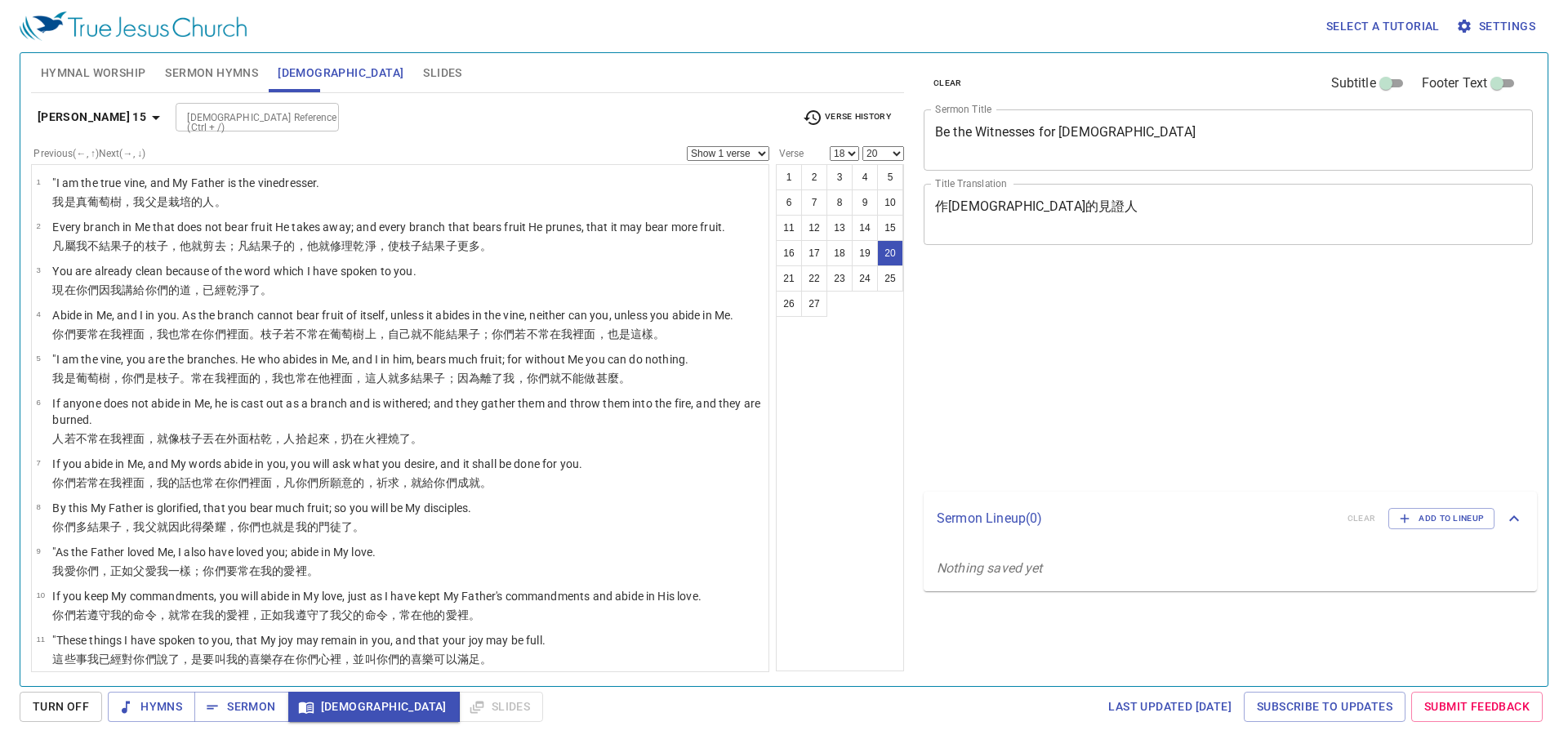
select select "18"
select select "20"
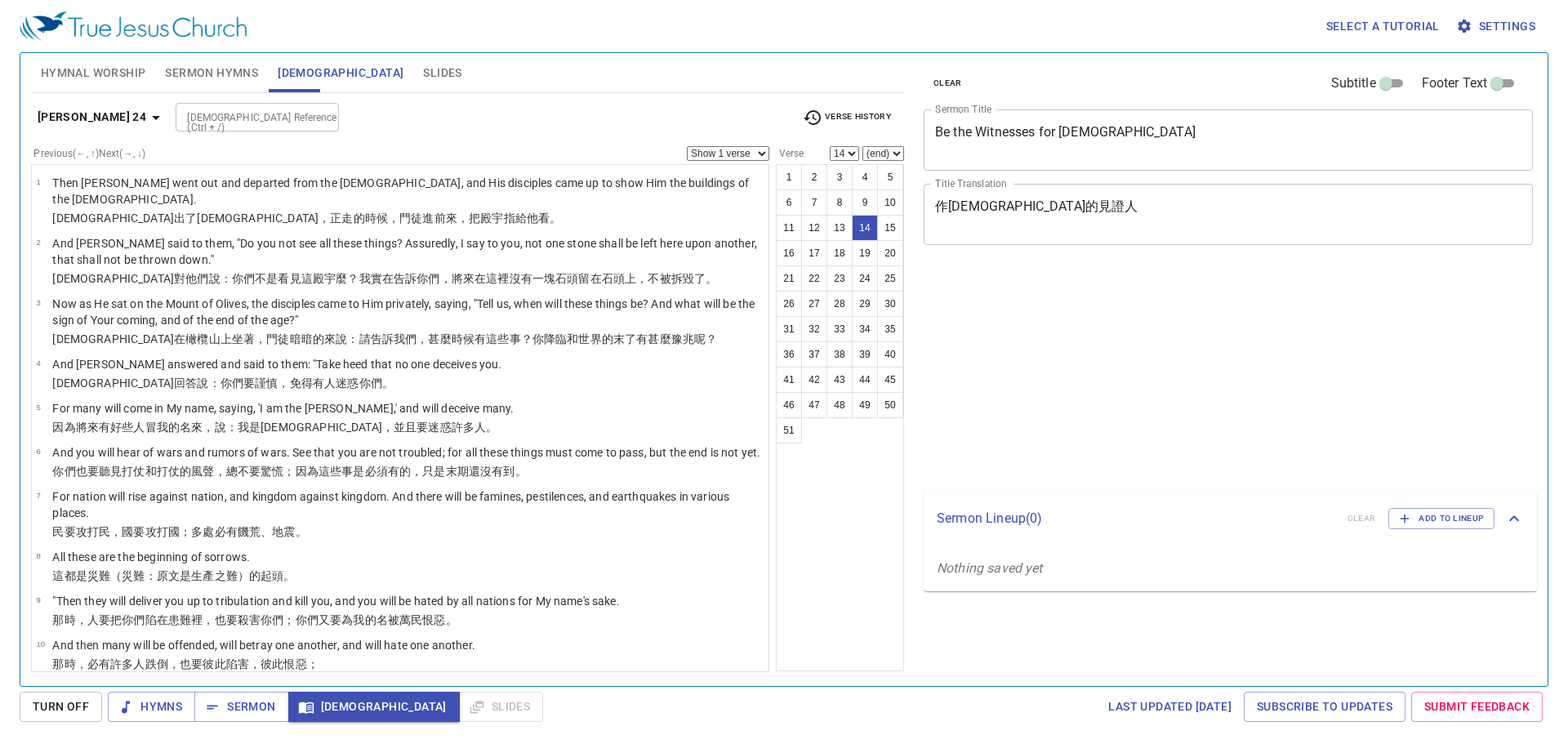
select select "14"
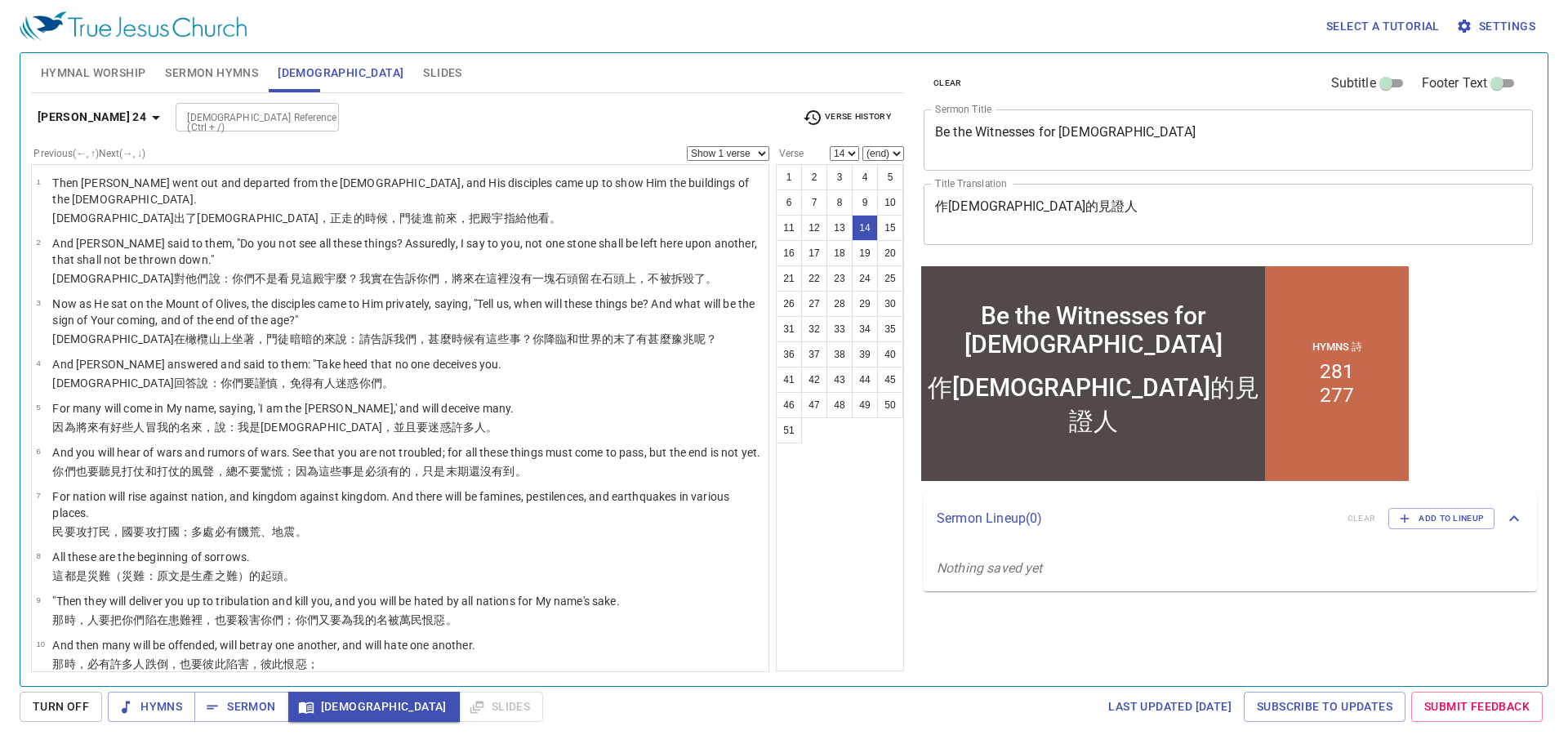
scroll to position [515, 0]
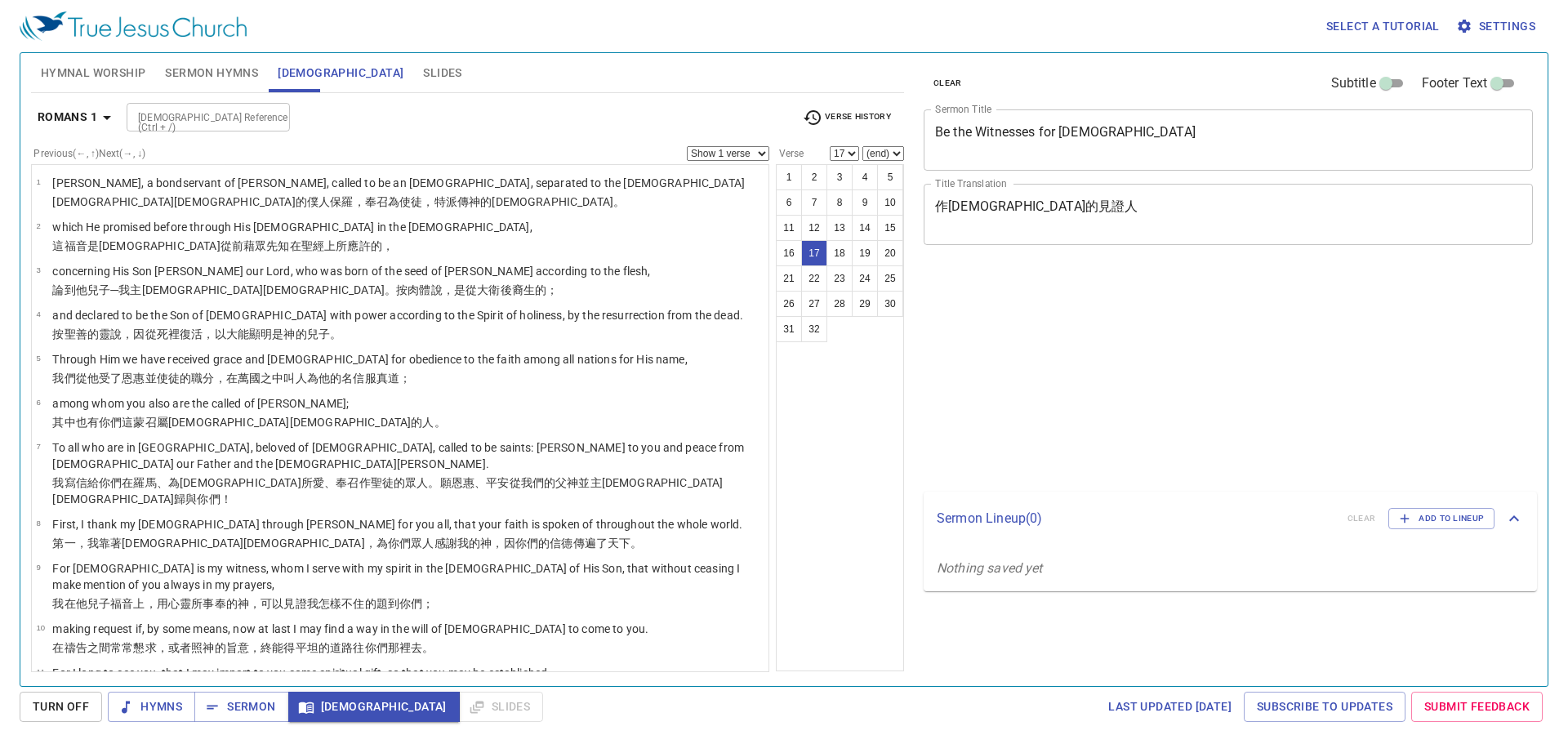
select select "17"
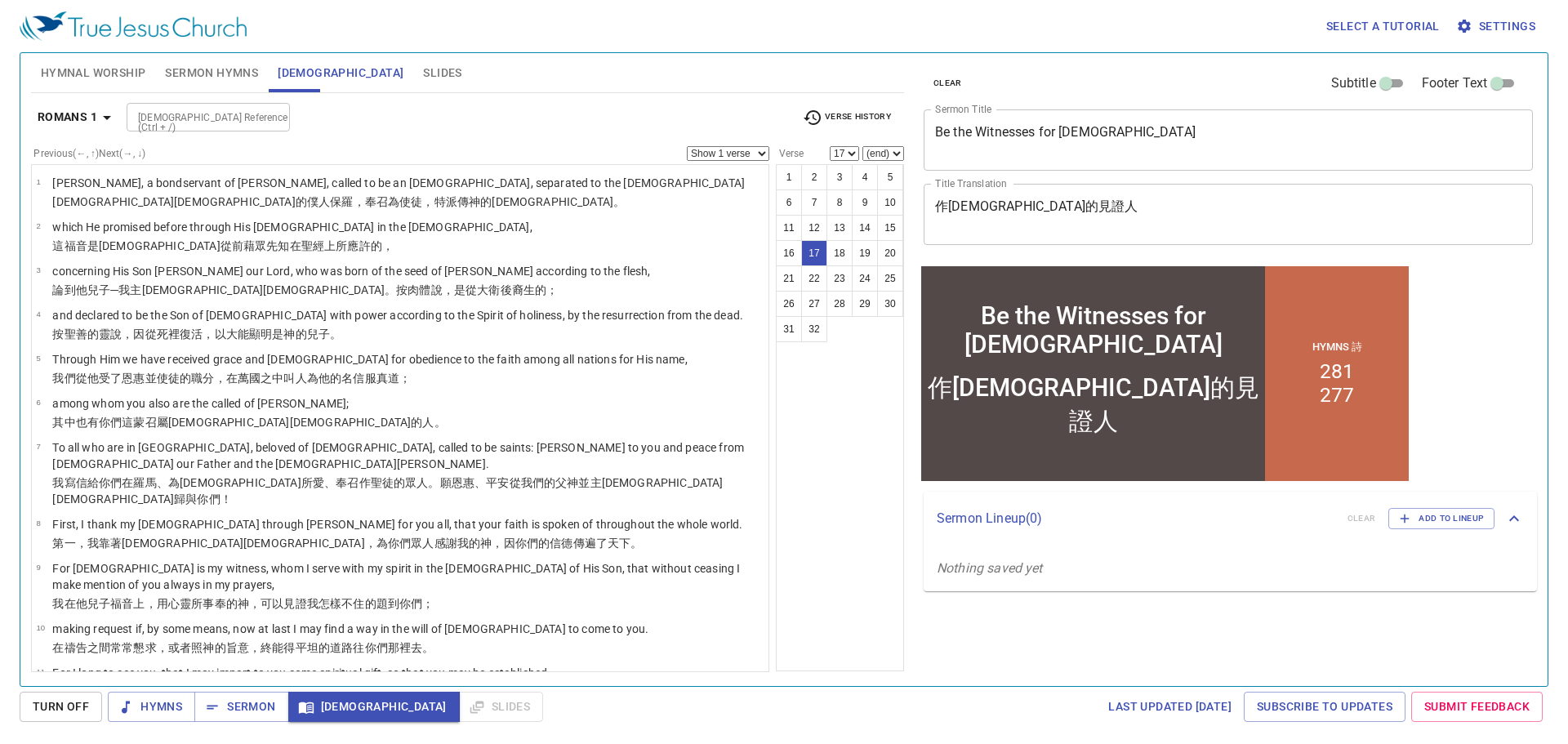
scroll to position [467, 0]
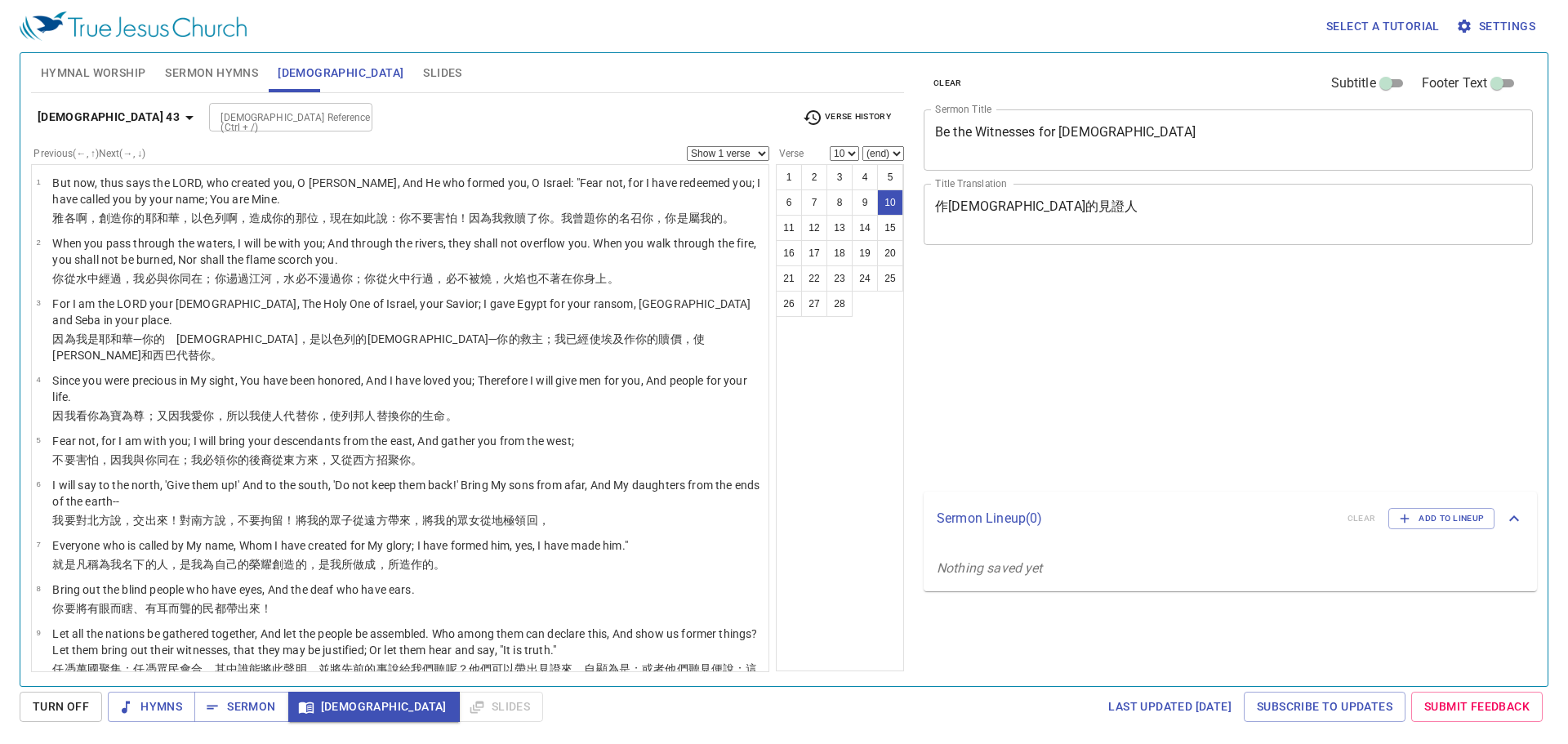
select select "10"
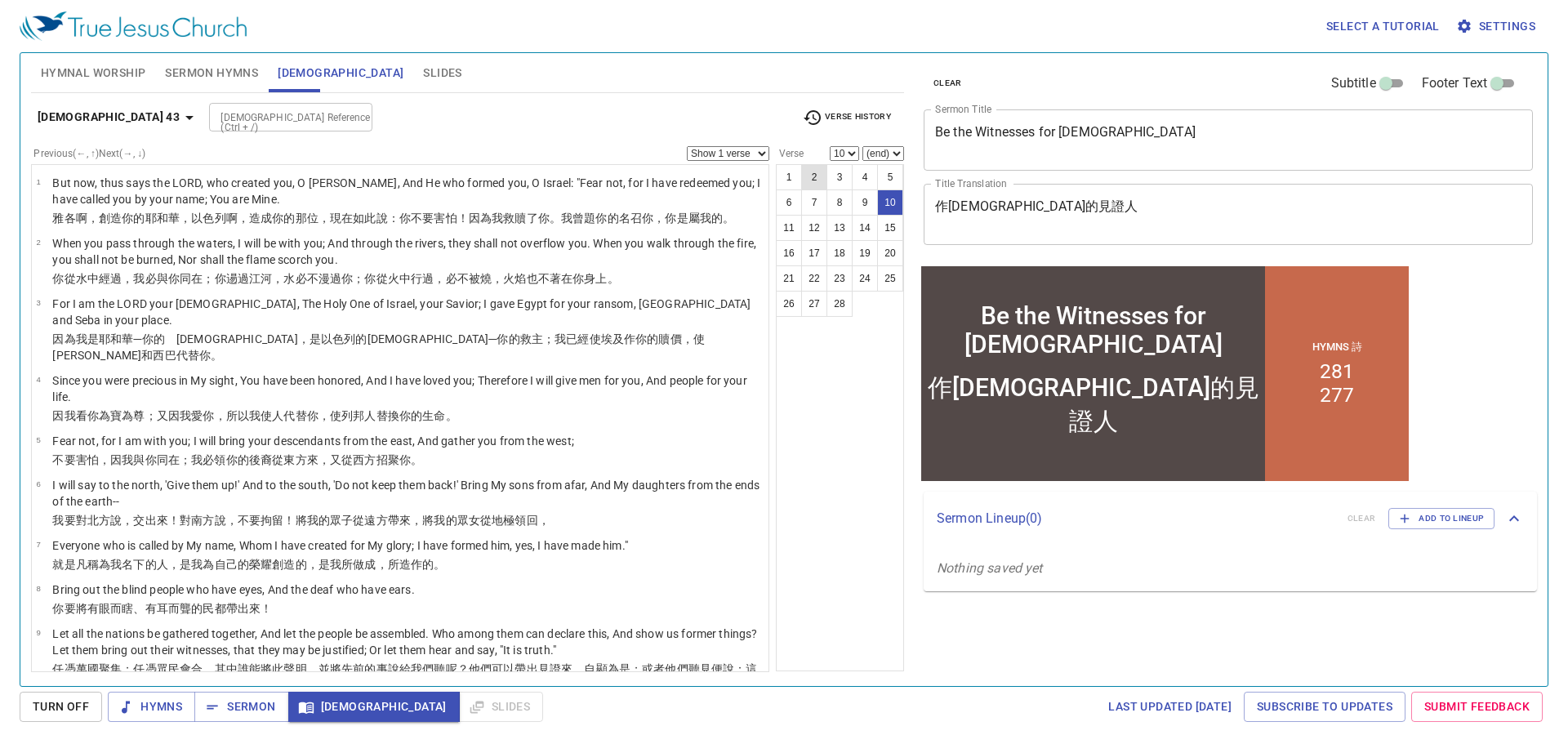
select select "11"
click at [863, 146] on select "(end) 11 12 13 14 15 16 17 18 19 20 21 22 23 24 25 26 27 28" at bounding box center [883, 153] width 41 height 15
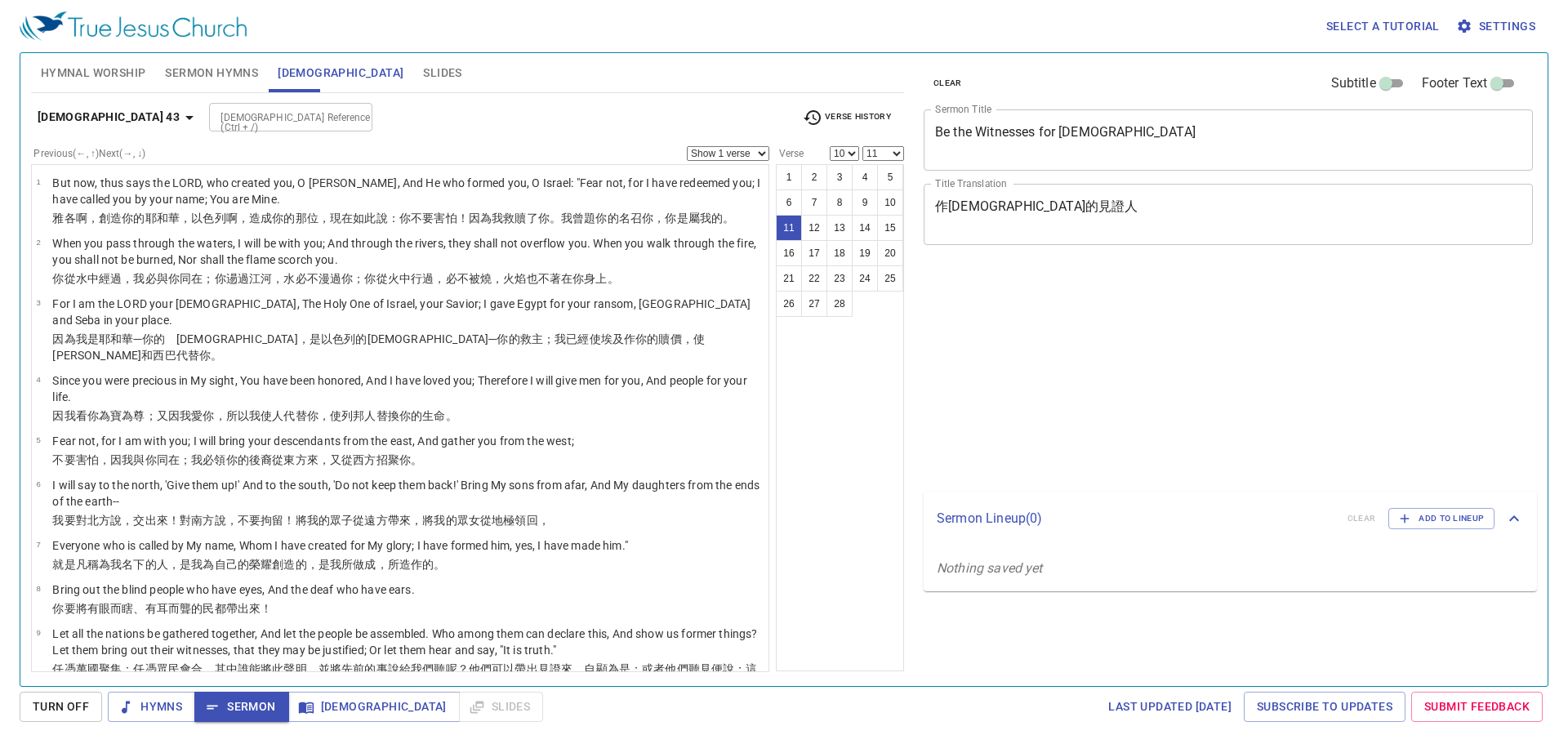
select select "10"
select select "11"
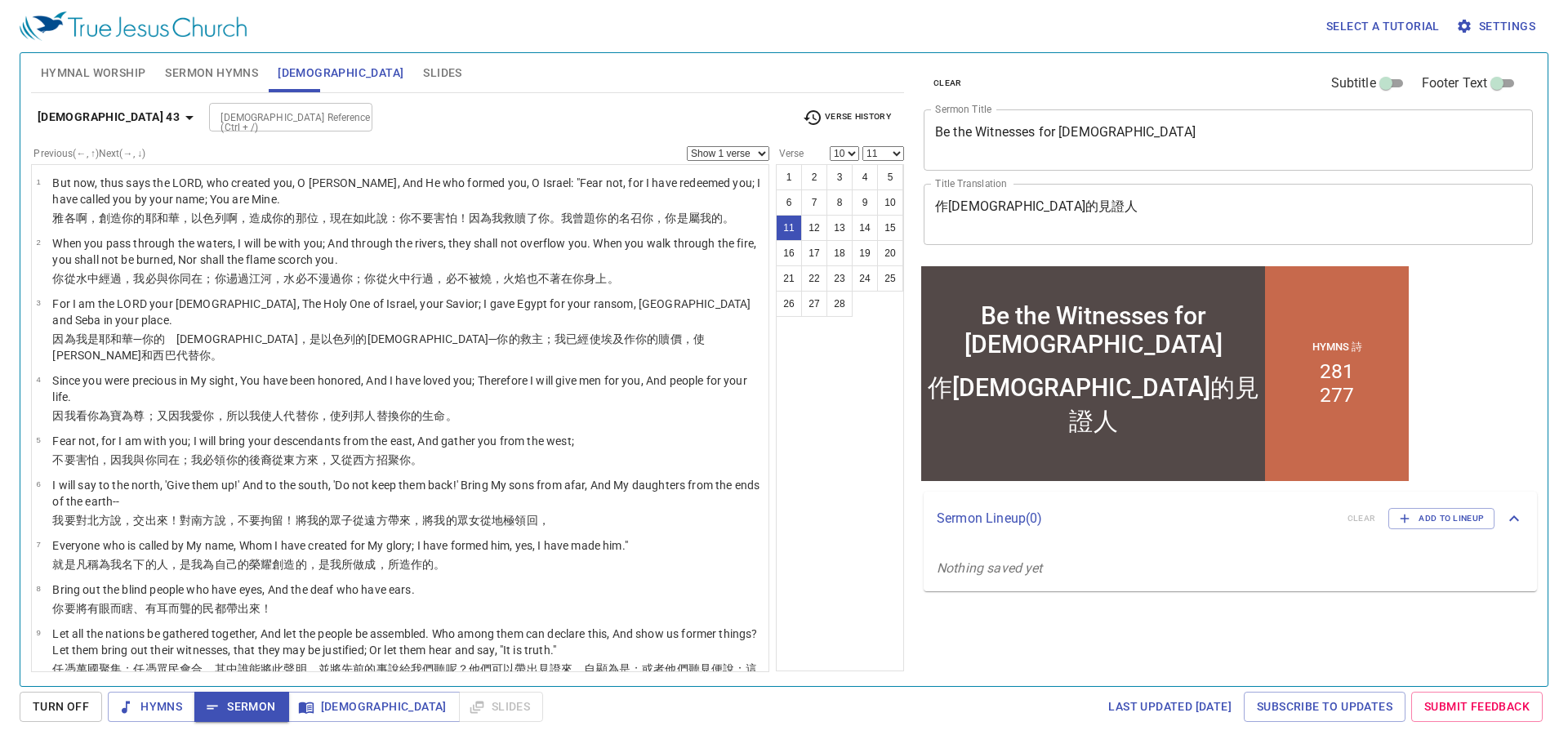
scroll to position [158, 0]
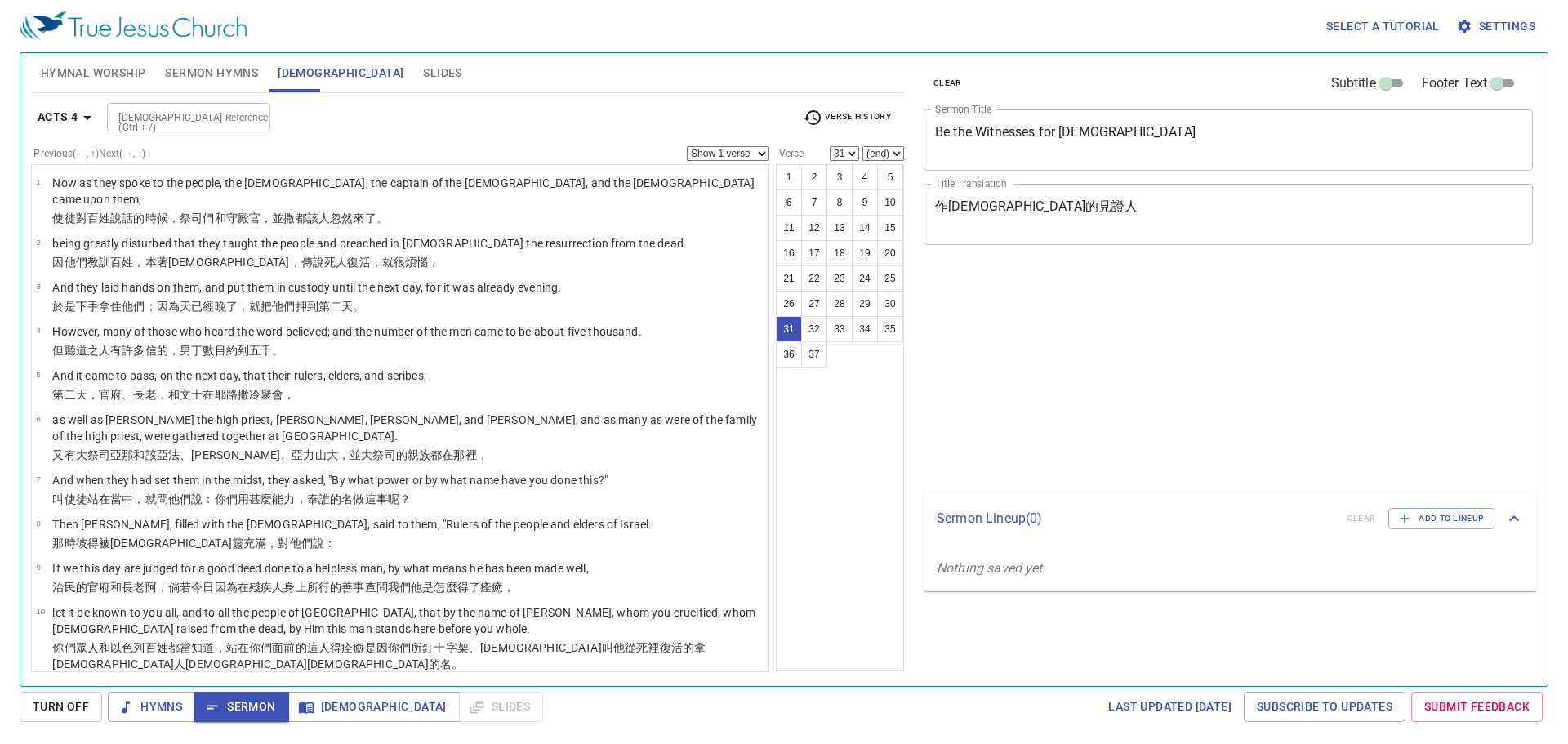
select select "31"
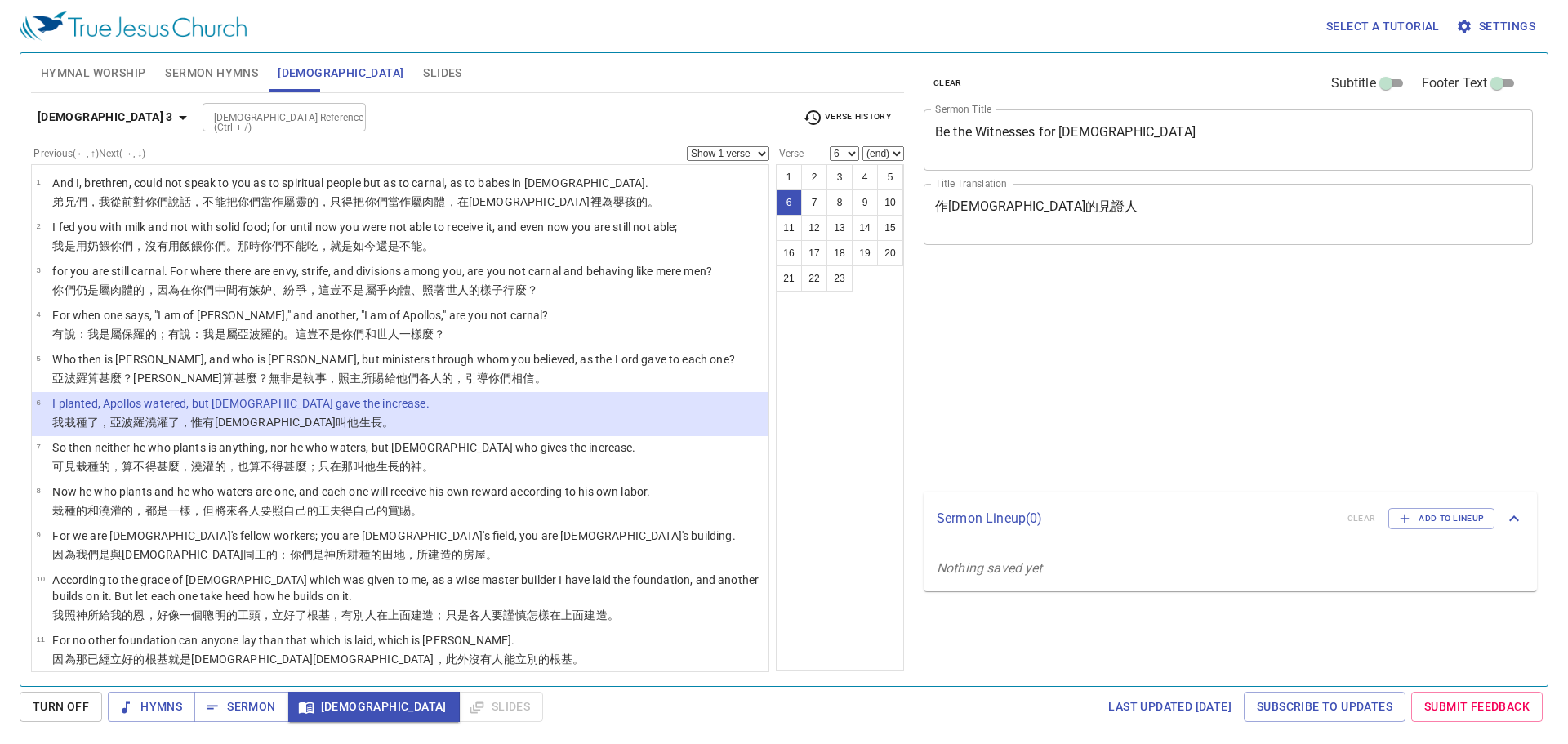
select select "6"
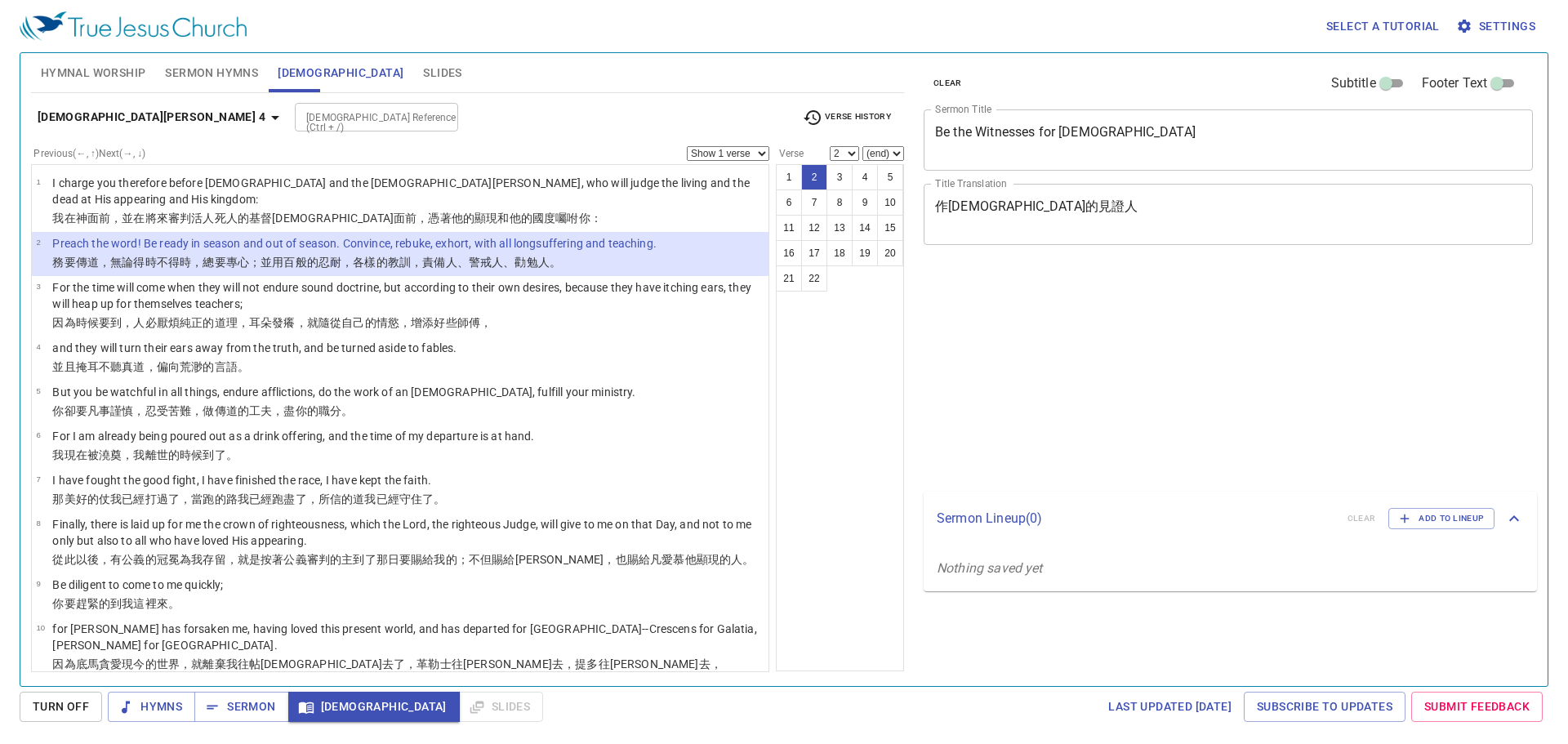
select select "2"
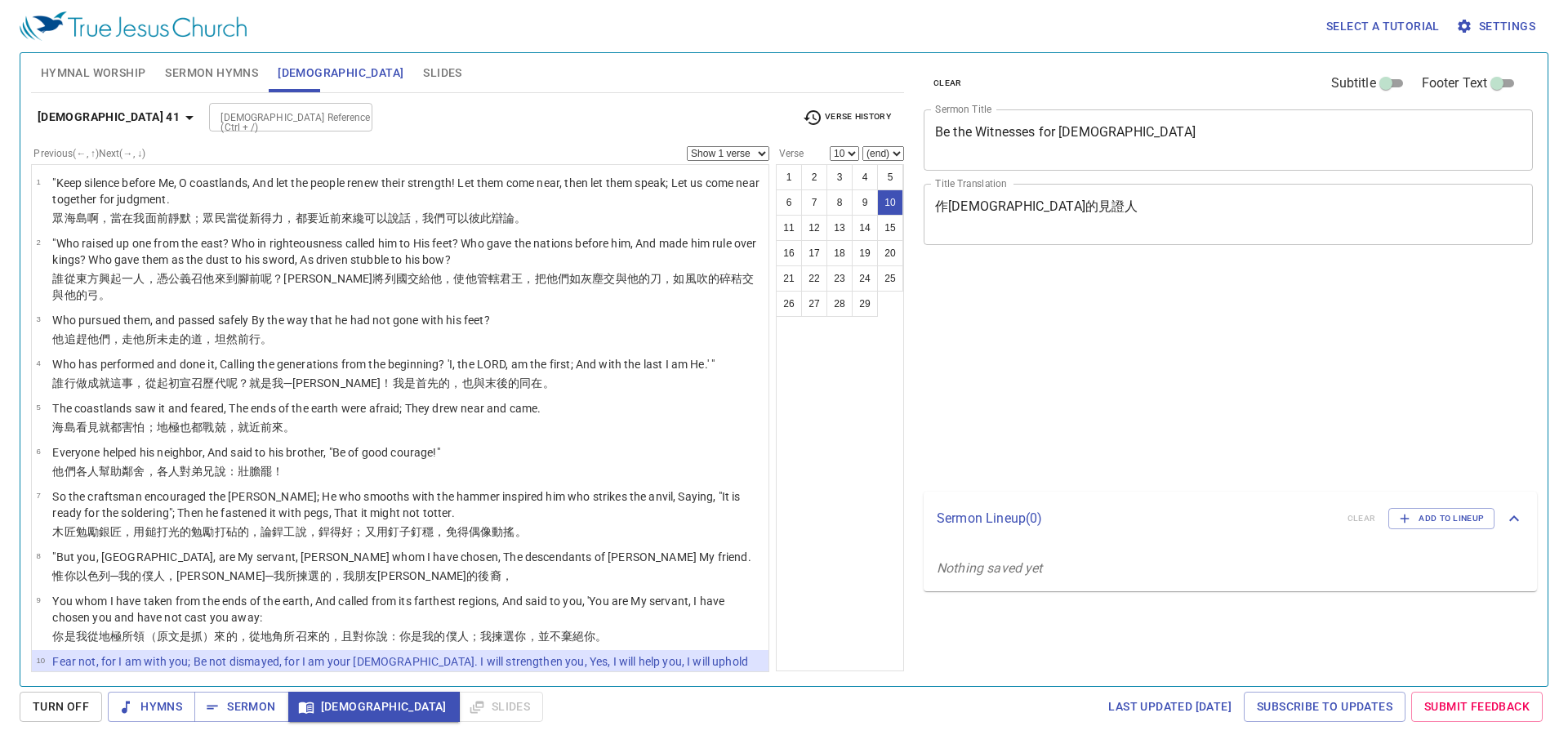
select select "10"
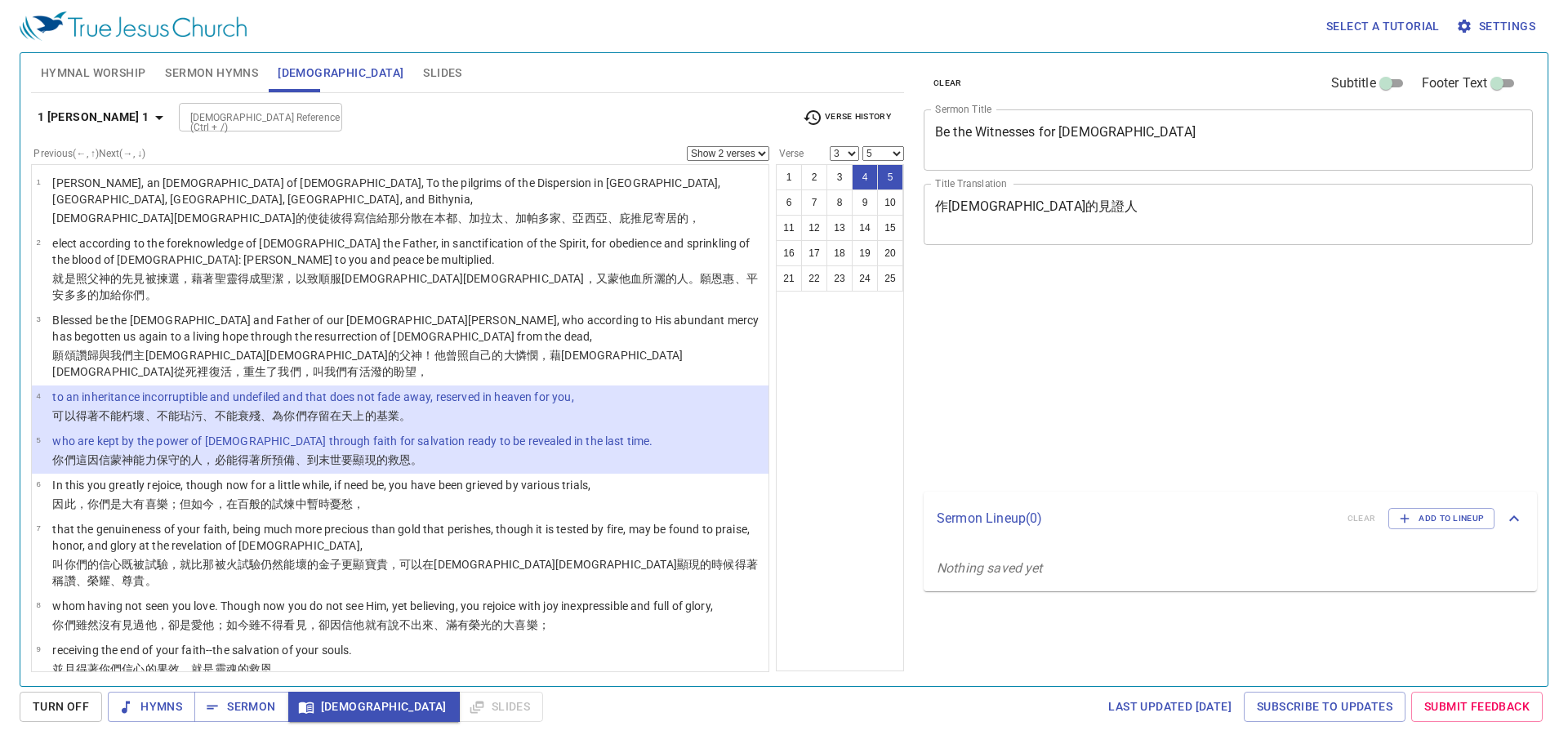
select select "2"
select select "3"
select select "5"
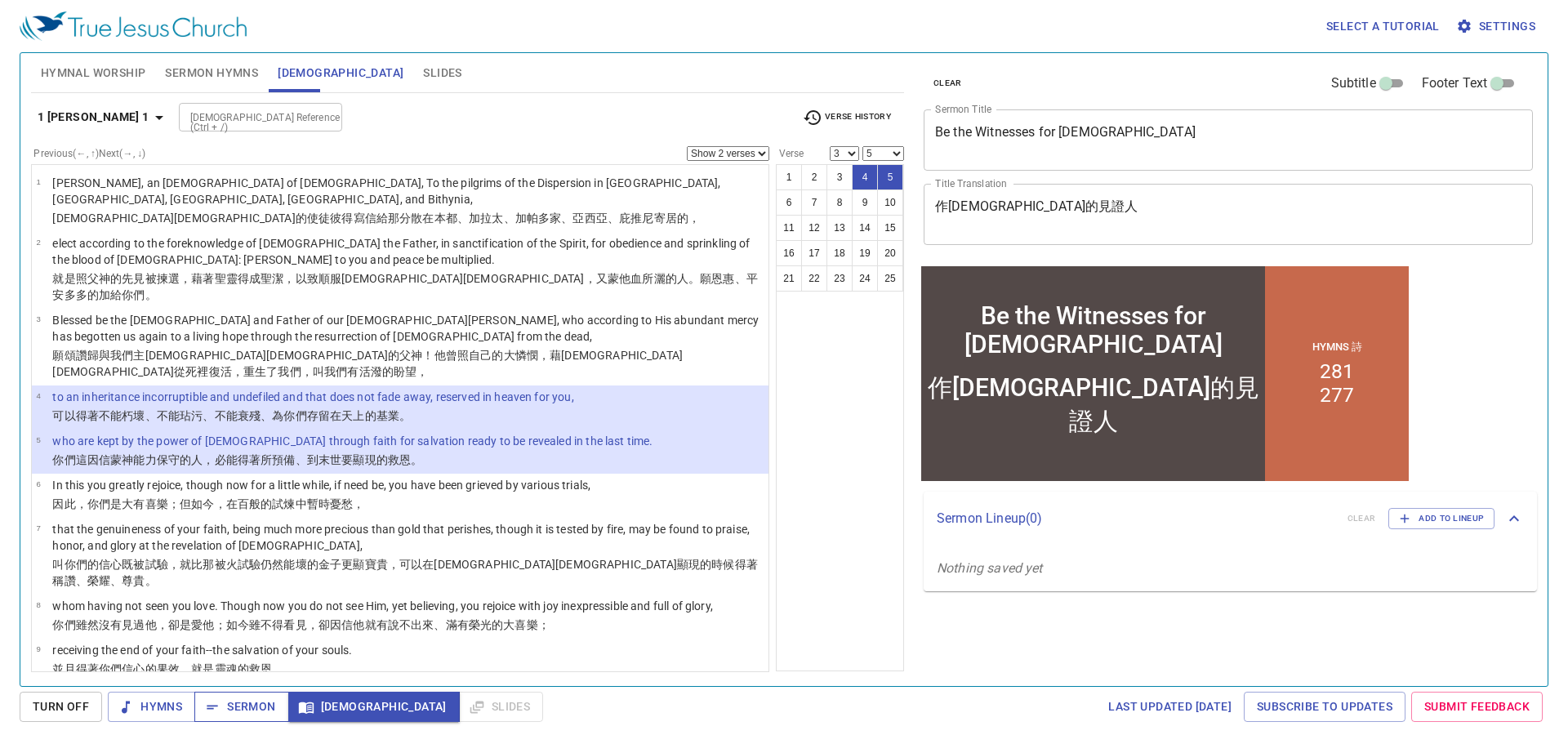
click at [267, 699] on span "Sermon" at bounding box center [242, 707] width 68 height 20
click at [257, 705] on span "Sermon" at bounding box center [242, 707] width 68 height 20
